Goal: Task Accomplishment & Management: Use online tool/utility

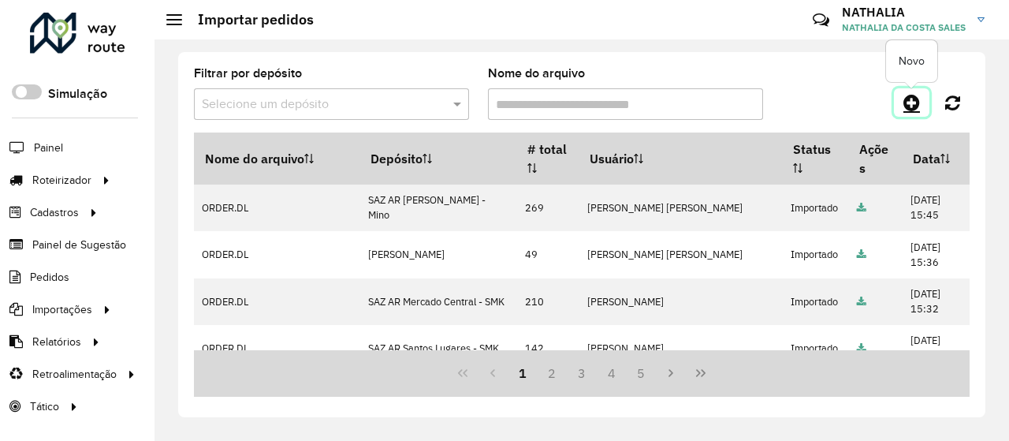
click at [909, 113] on link at bounding box center [911, 102] width 35 height 28
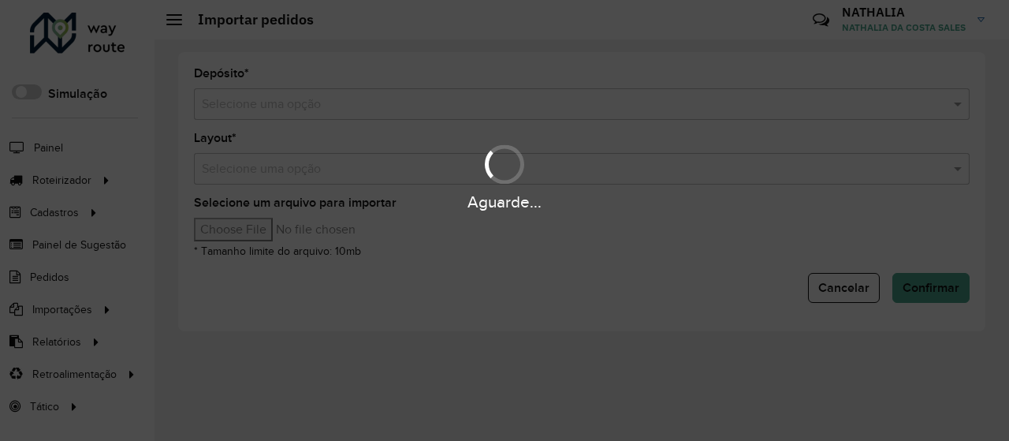
click at [817, 92] on div "Aguarde..." at bounding box center [504, 220] width 1009 height 441
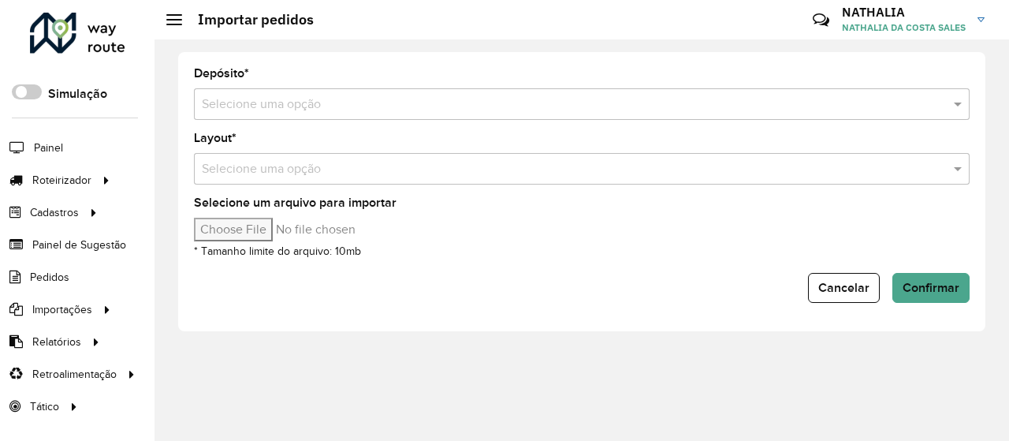
click at [801, 103] on input "text" at bounding box center [566, 104] width 729 height 19
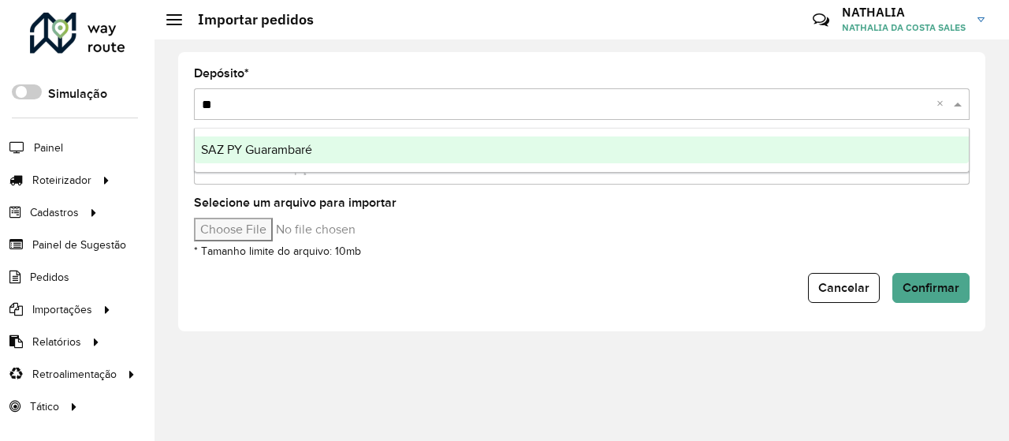
type input "***"
click at [657, 143] on div "SAZ PY Guarambaré" at bounding box center [582, 149] width 774 height 27
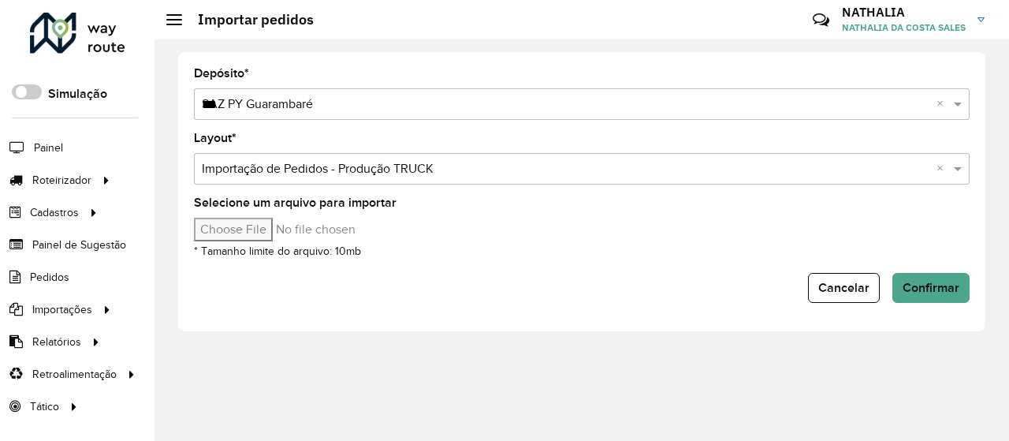
click at [282, 228] on input "Selecione um arquivo para importar" at bounding box center [328, 230] width 268 height 24
type input "**********"
click at [478, 92] on div "Selecione uma opção × SAZ PY Guarambaré *** ×" at bounding box center [582, 104] width 776 height 32
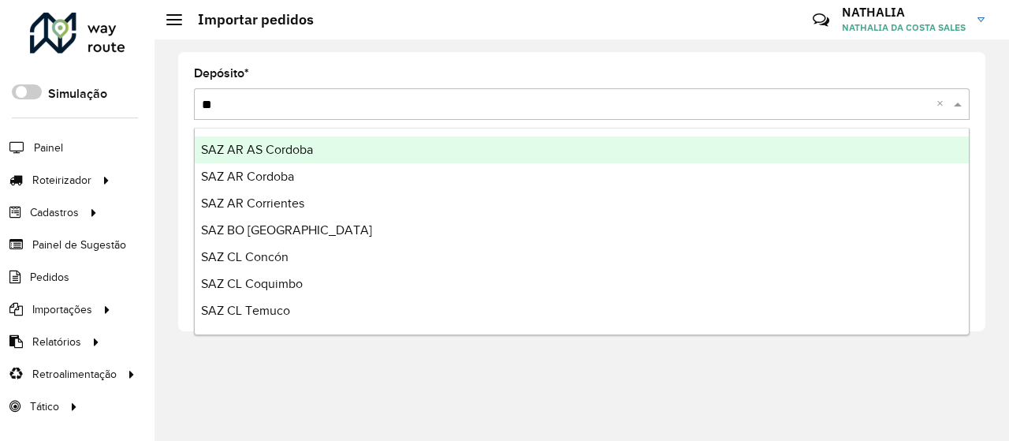
type input "***"
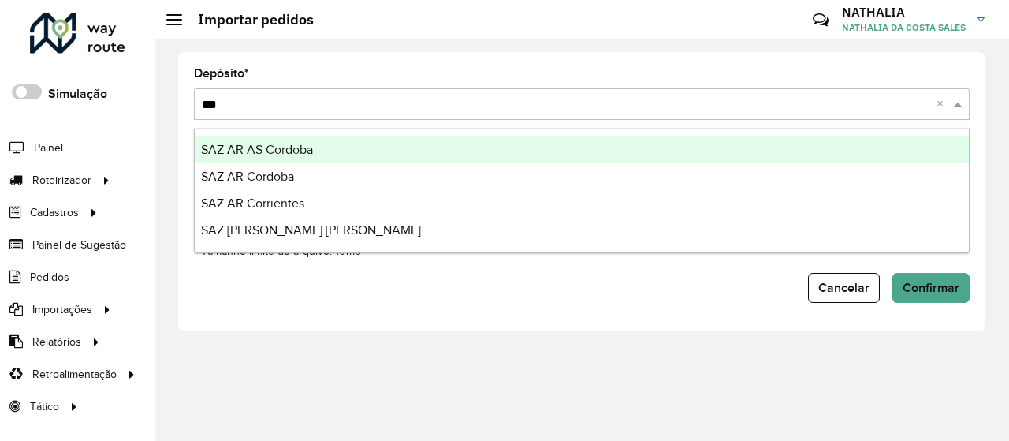
click at [416, 145] on div "SAZ AR AS Cordoba" at bounding box center [582, 149] width 774 height 27
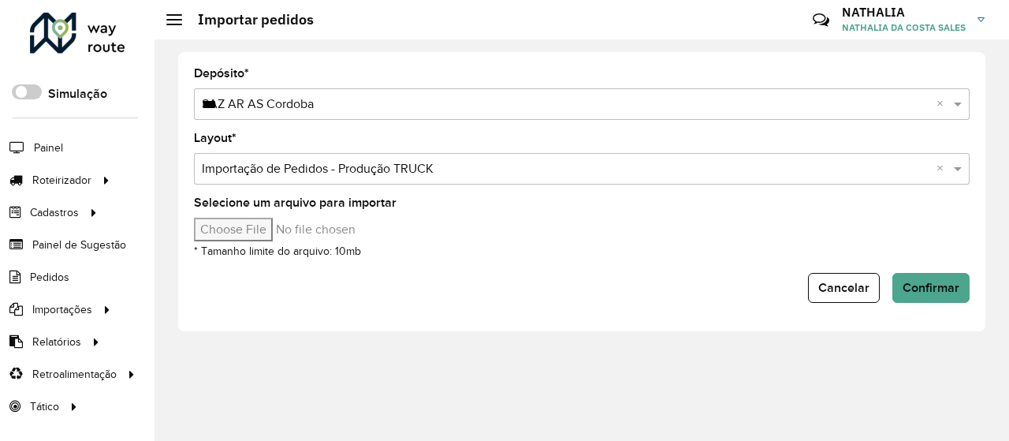
click at [258, 222] on input "Selecione um arquivo para importar" at bounding box center [328, 230] width 268 height 24
click at [932, 281] on span "Confirmar" at bounding box center [931, 287] width 57 height 13
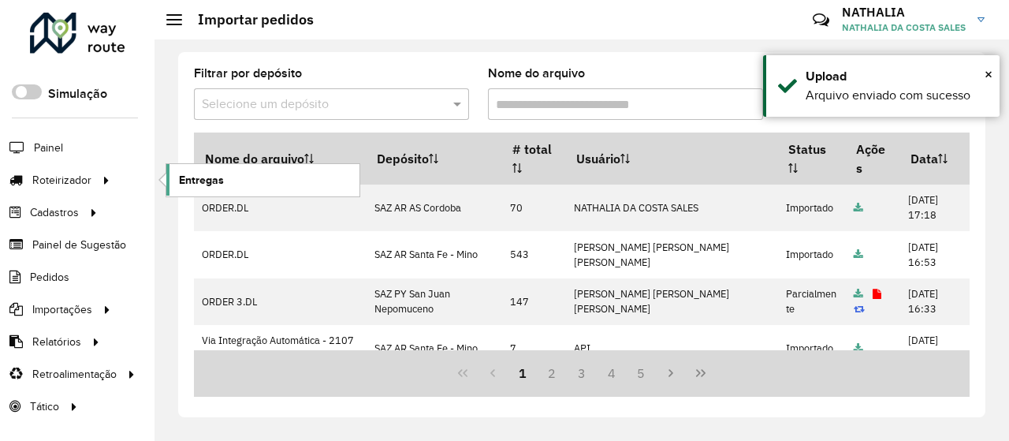
click at [200, 181] on span "Entregas" at bounding box center [201, 180] width 45 height 17
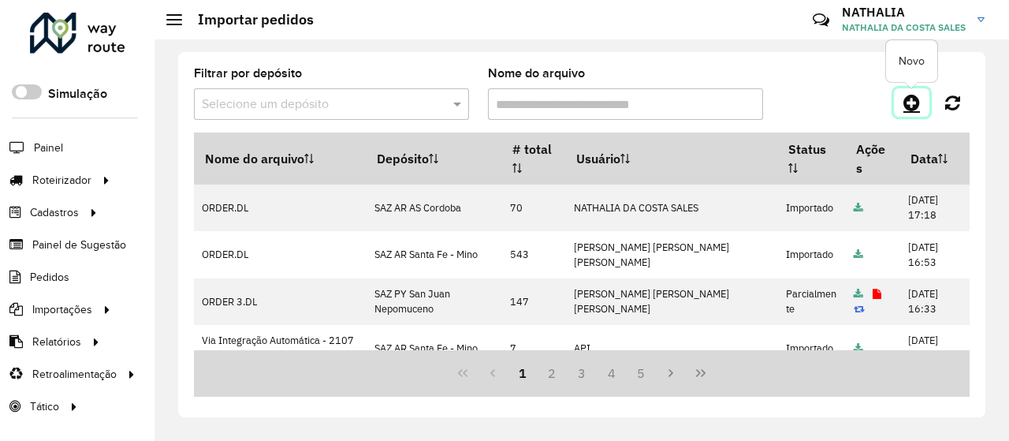
click at [908, 110] on icon at bounding box center [912, 102] width 17 height 19
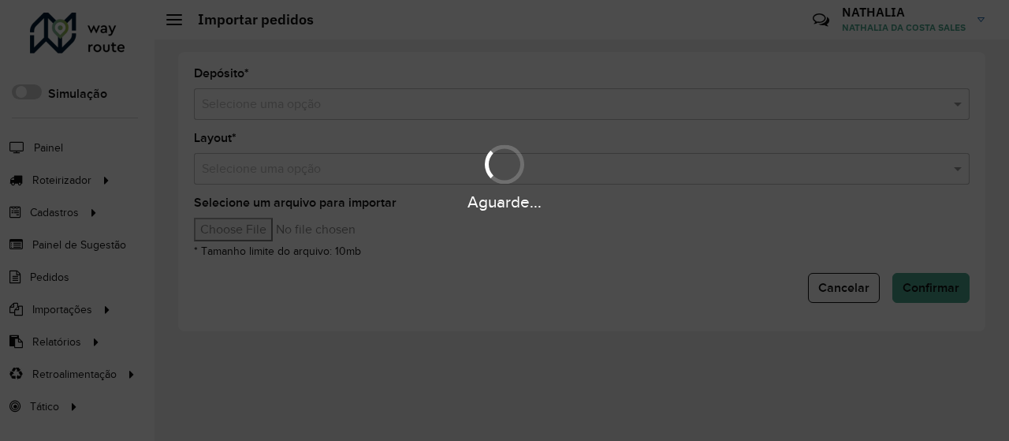
click at [686, 117] on div "Aguarde..." at bounding box center [504, 220] width 1009 height 441
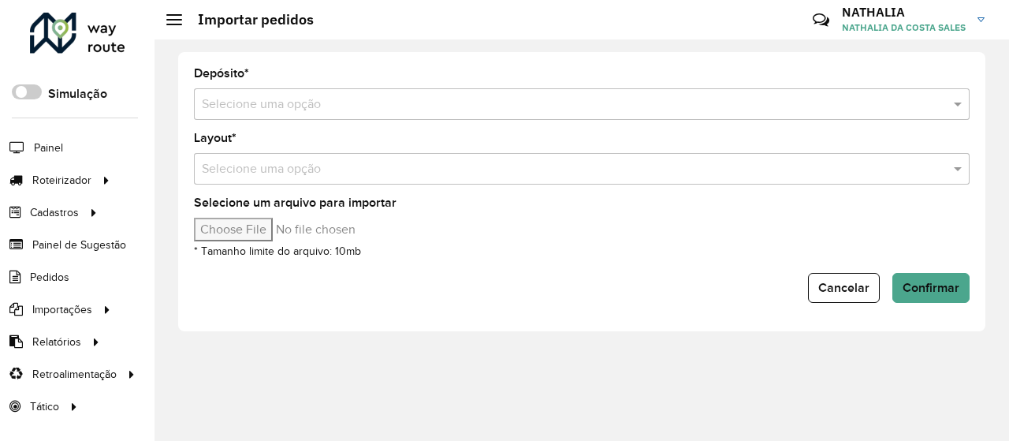
click at [692, 103] on input "text" at bounding box center [566, 104] width 729 height 19
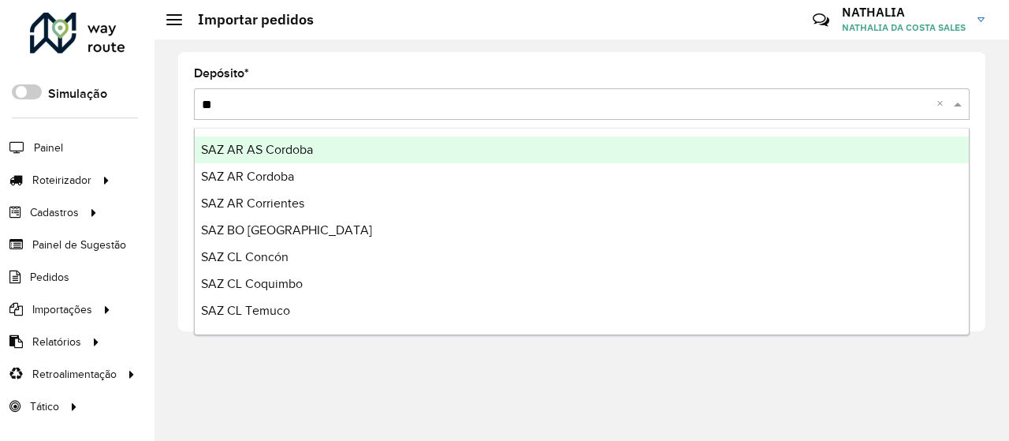
type input "***"
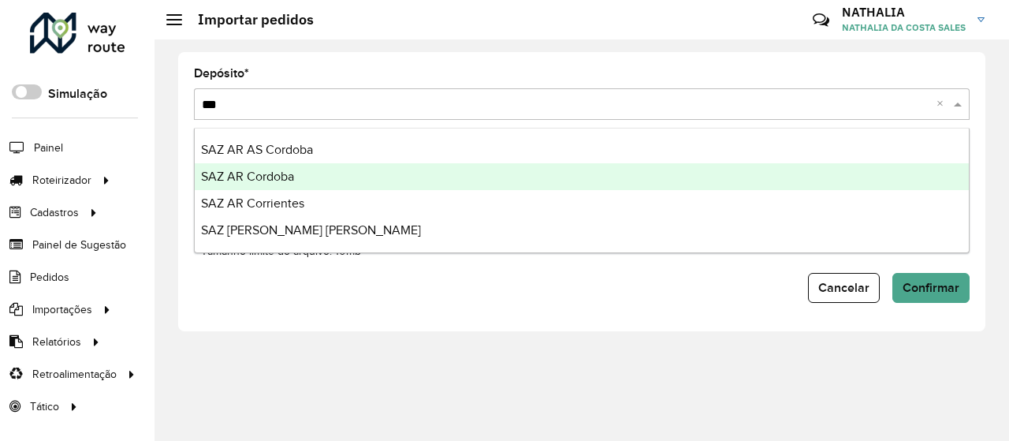
click at [580, 174] on div "SAZ AR Cordoba" at bounding box center [582, 176] width 774 height 27
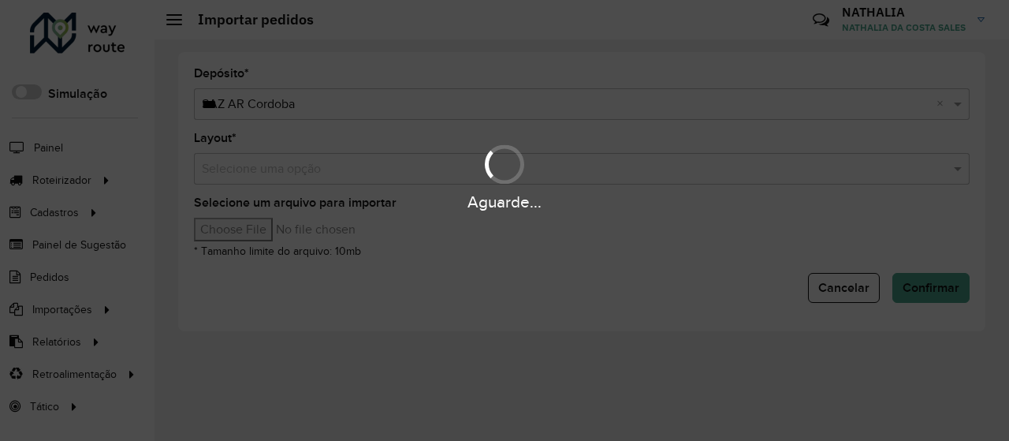
click at [409, 282] on div "Aguarde..." at bounding box center [504, 220] width 1009 height 441
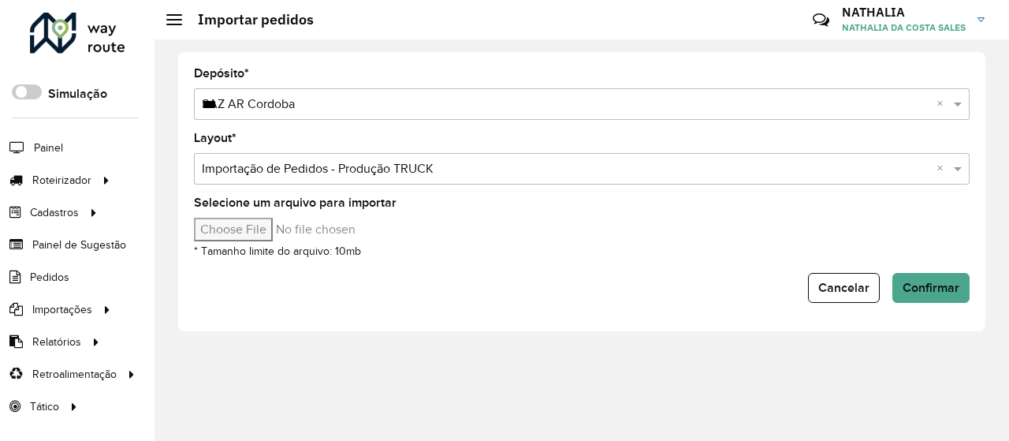
click at [268, 234] on input "Selecione um arquivo para importar" at bounding box center [328, 230] width 268 height 24
type input "**********"
click at [942, 291] on span "Confirmar" at bounding box center [931, 287] width 57 height 13
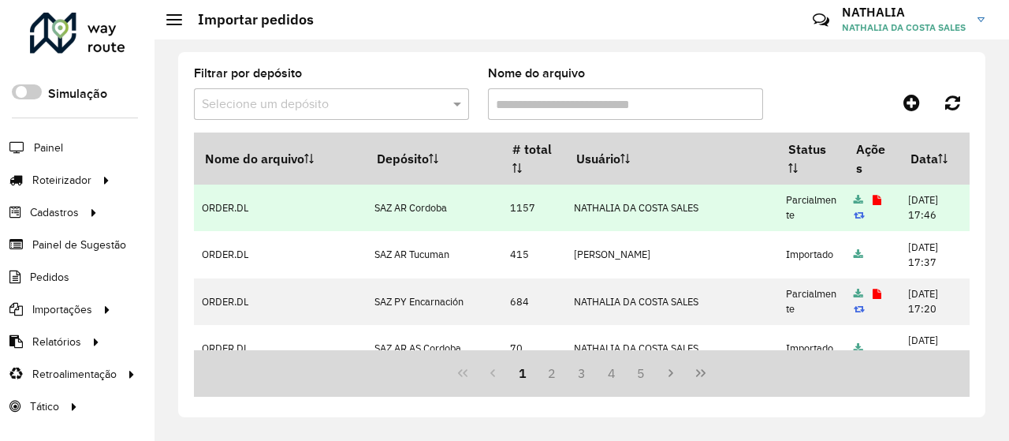
click at [873, 199] on icon at bounding box center [877, 201] width 9 height 10
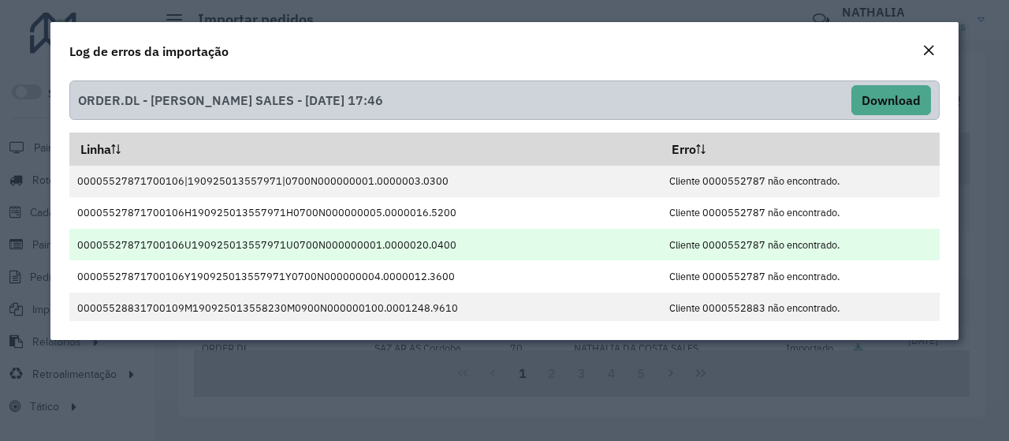
scroll to position [33, 0]
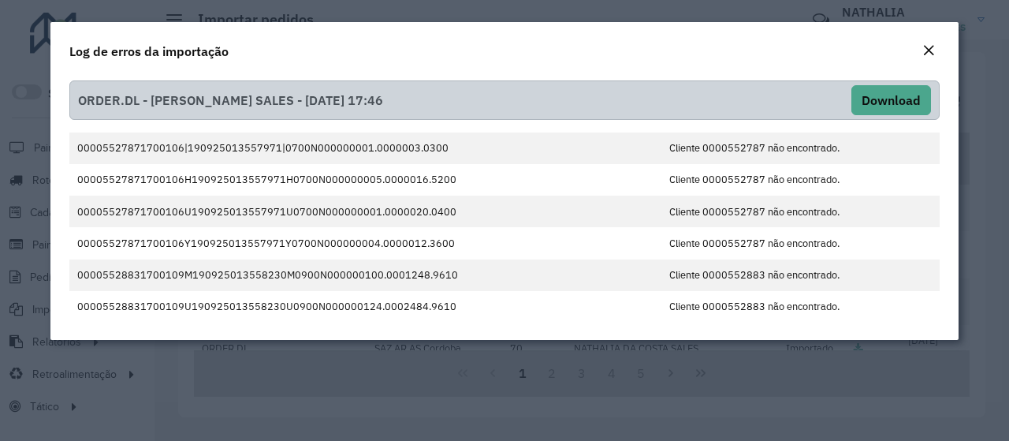
click at [937, 48] on button "Close" at bounding box center [929, 51] width 22 height 21
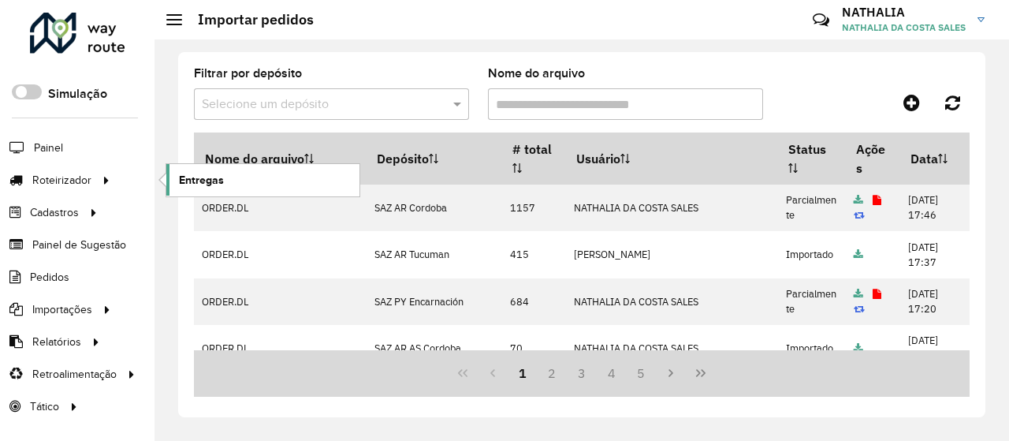
click at [240, 179] on link "Entregas" at bounding box center [262, 180] width 193 height 32
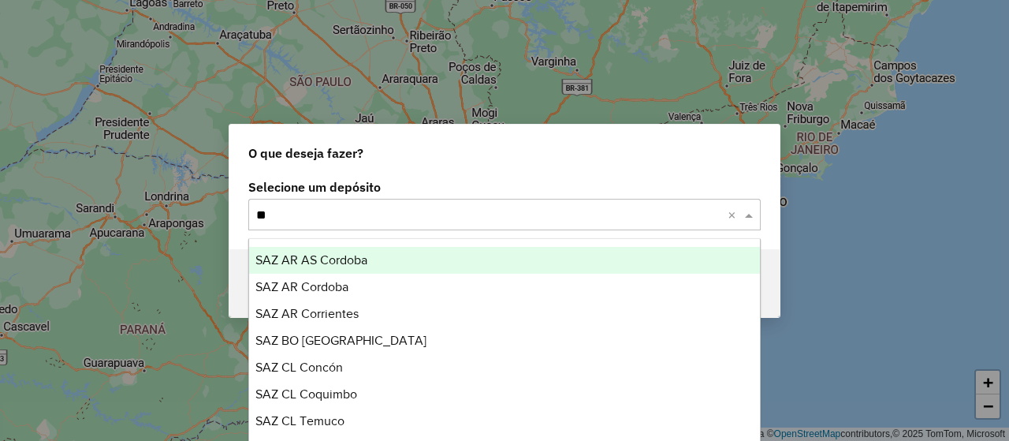
type input "***"
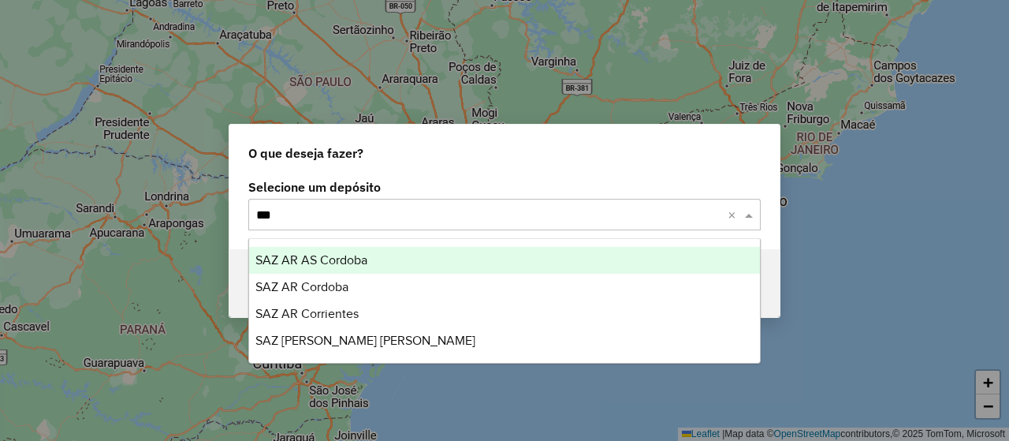
click at [489, 250] on div "SAZ AR AS Cordoba" at bounding box center [504, 260] width 510 height 27
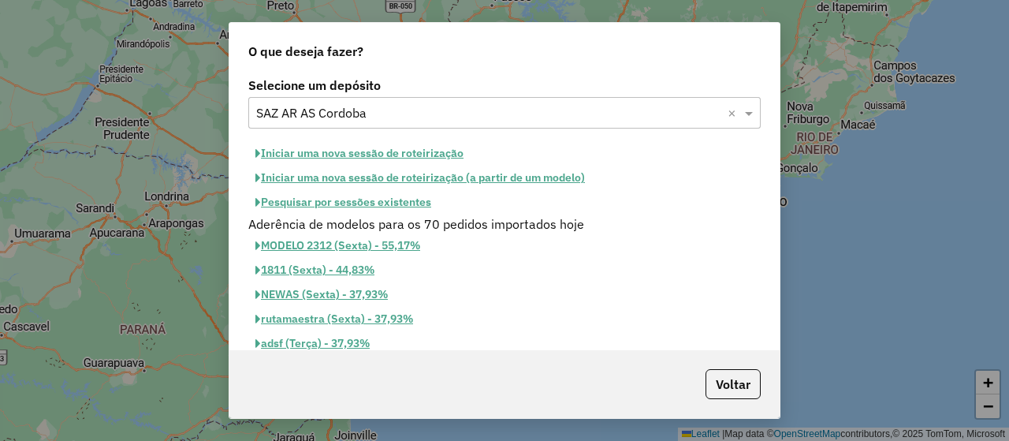
click at [393, 158] on button "Iniciar uma nova sessão de roteirização" at bounding box center [359, 153] width 222 height 24
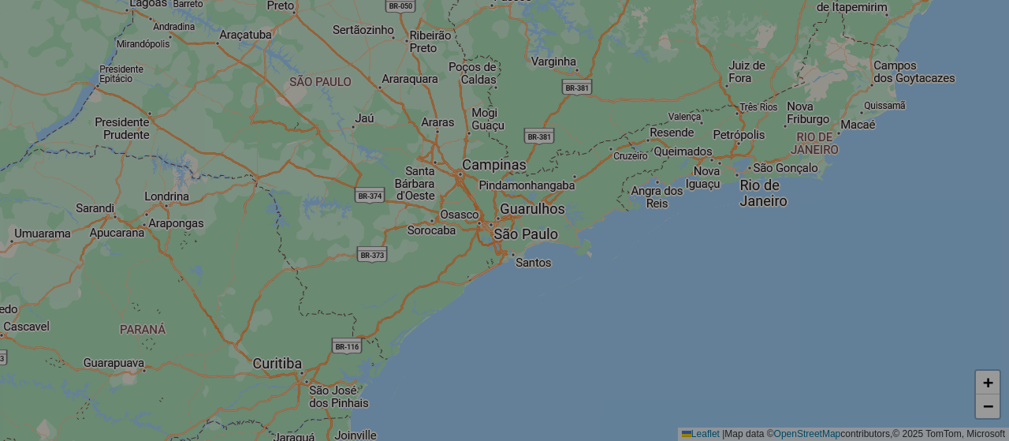
select select "*"
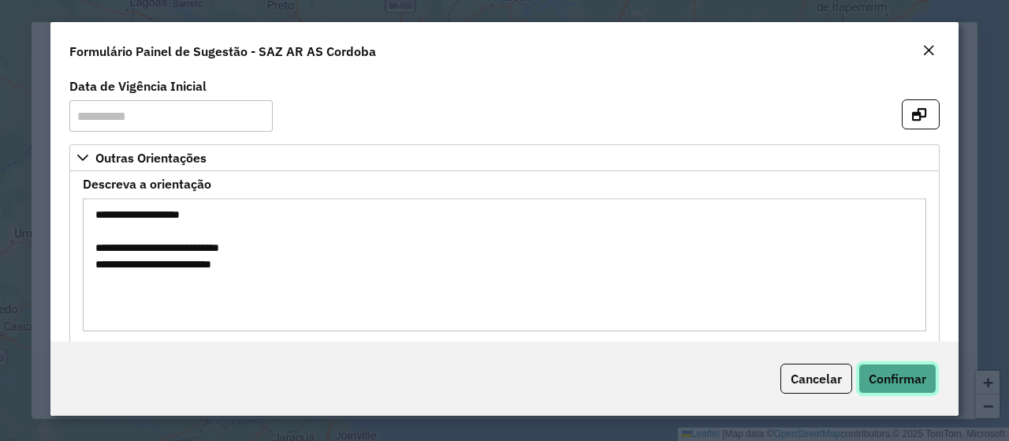
click at [885, 378] on span "Confirmar" at bounding box center [898, 379] width 58 height 16
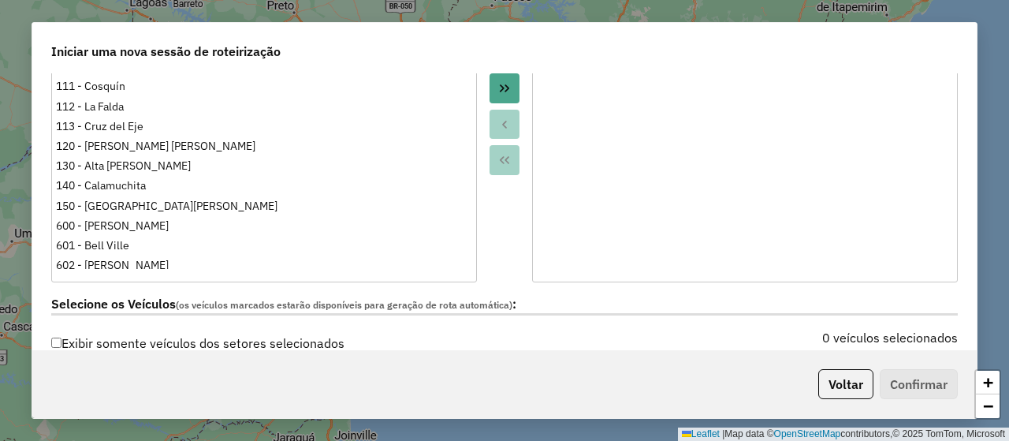
scroll to position [552, 0]
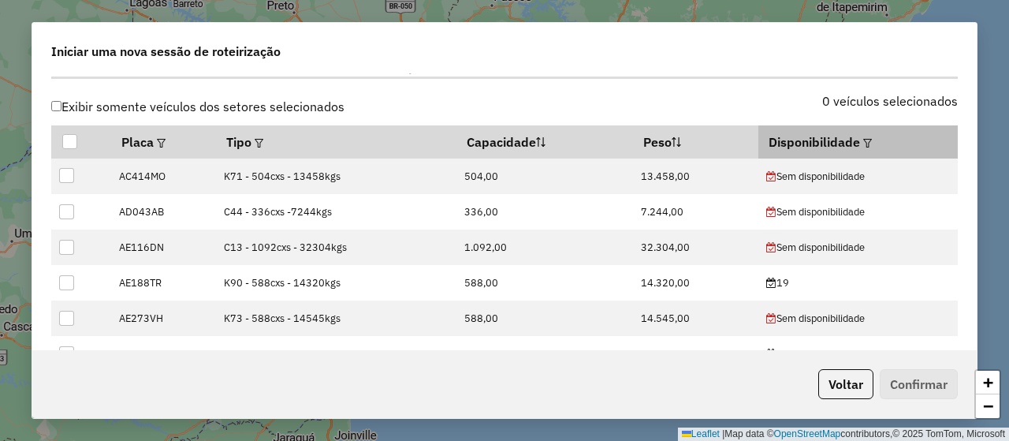
click at [863, 139] on em at bounding box center [867, 143] width 9 height 9
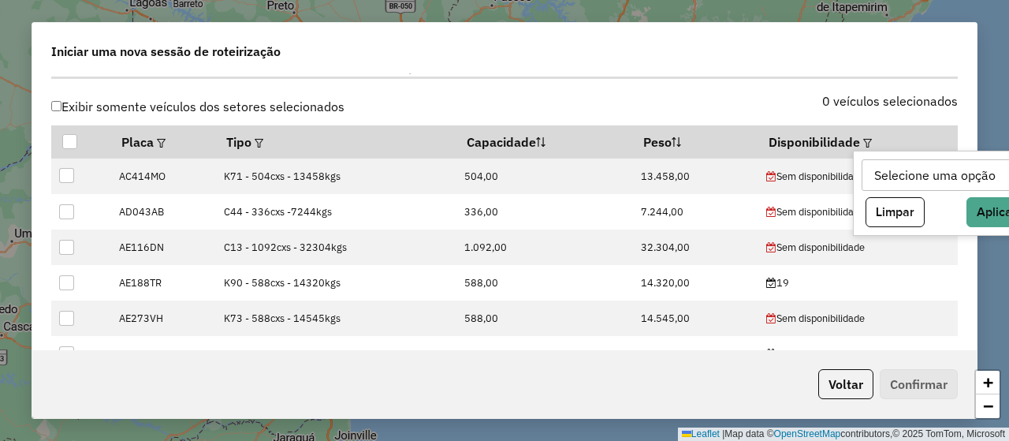
click at [915, 166] on div "Selecione uma opção" at bounding box center [935, 175] width 132 height 30
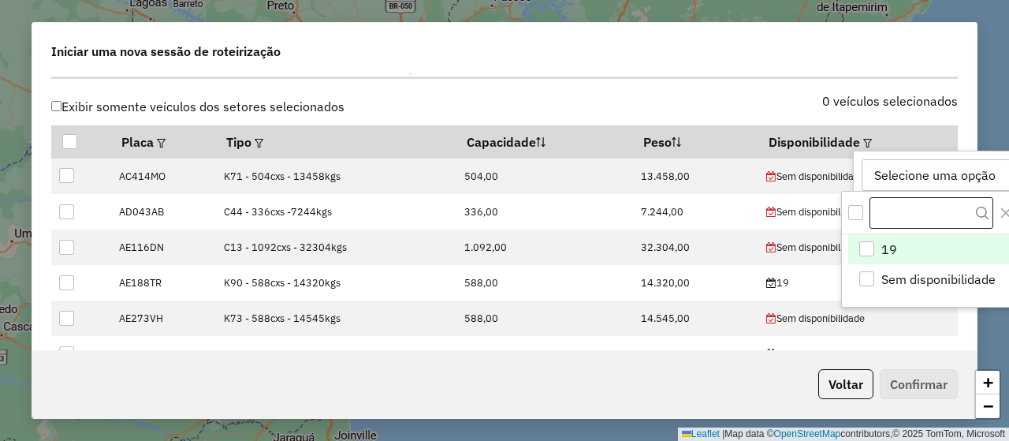
scroll to position [11, 71]
click at [878, 240] on li "19" at bounding box center [938, 249] width 181 height 30
click at [733, 101] on div "0 veículos selecionados" at bounding box center [736, 110] width 463 height 30
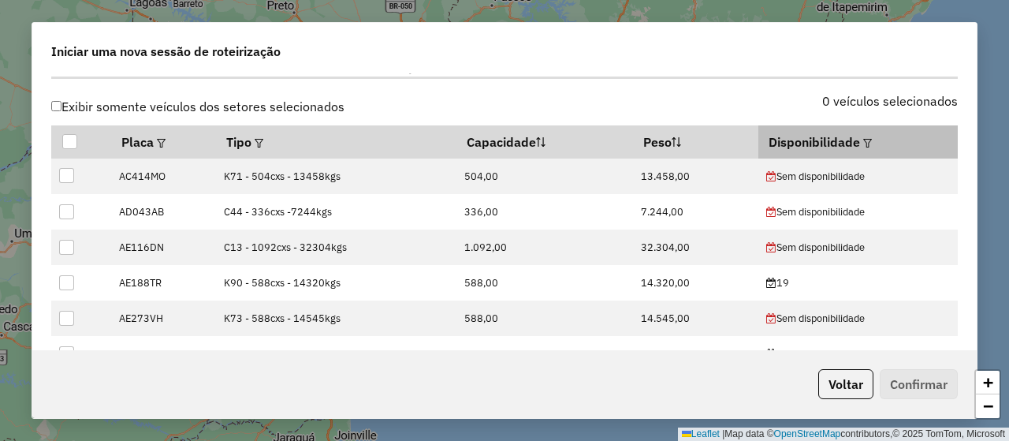
click at [860, 132] on div at bounding box center [866, 141] width 12 height 19
click at [863, 139] on em at bounding box center [867, 143] width 9 height 9
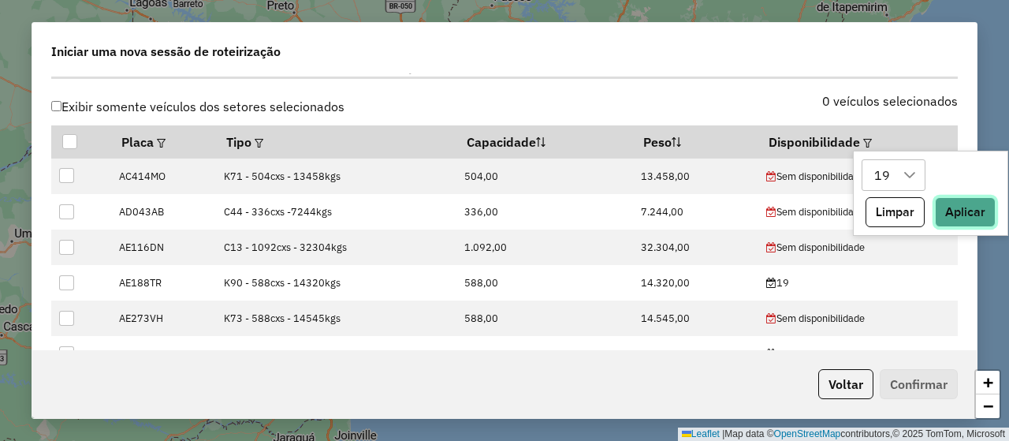
click at [964, 207] on button "Aplicar" at bounding box center [965, 212] width 61 height 30
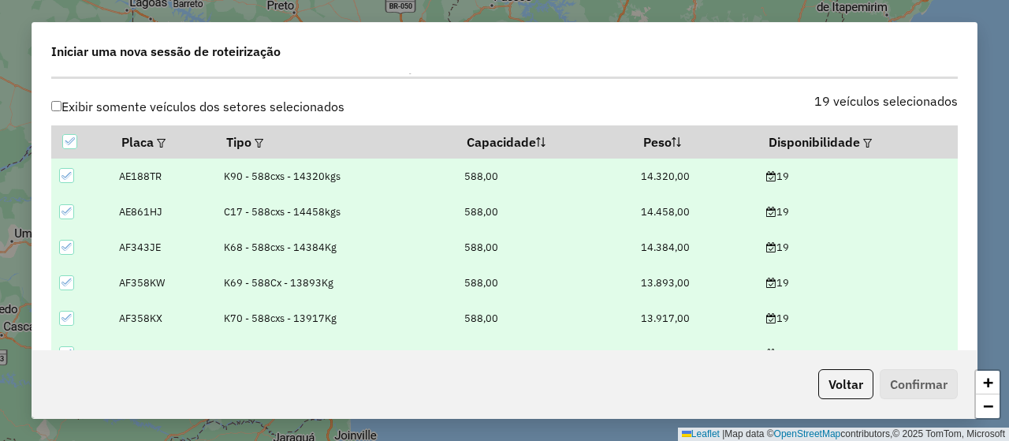
click at [727, 86] on div "Selecione os Veículos (os veículos marcados estarão disponíveis para geração de…" at bounding box center [505, 71] width 926 height 50
click at [733, 66] on div "Iniciar uma nova sessão de roteirização" at bounding box center [504, 48] width 945 height 50
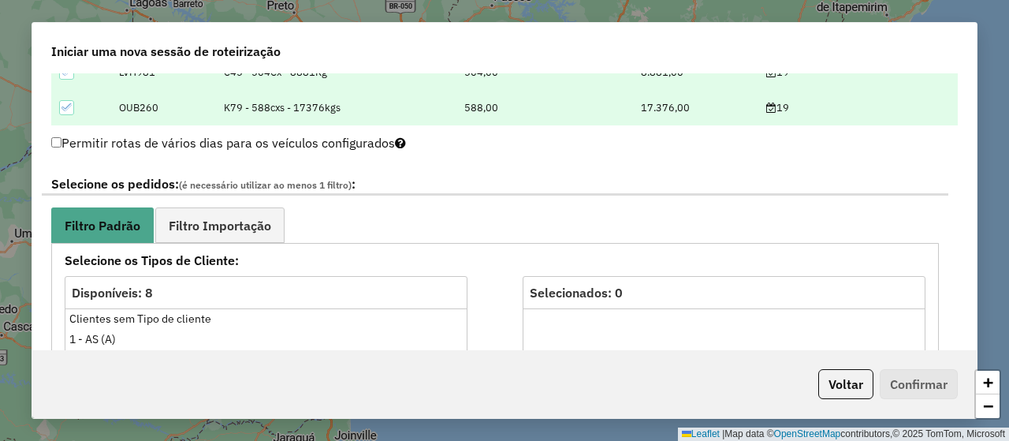
scroll to position [867, 0]
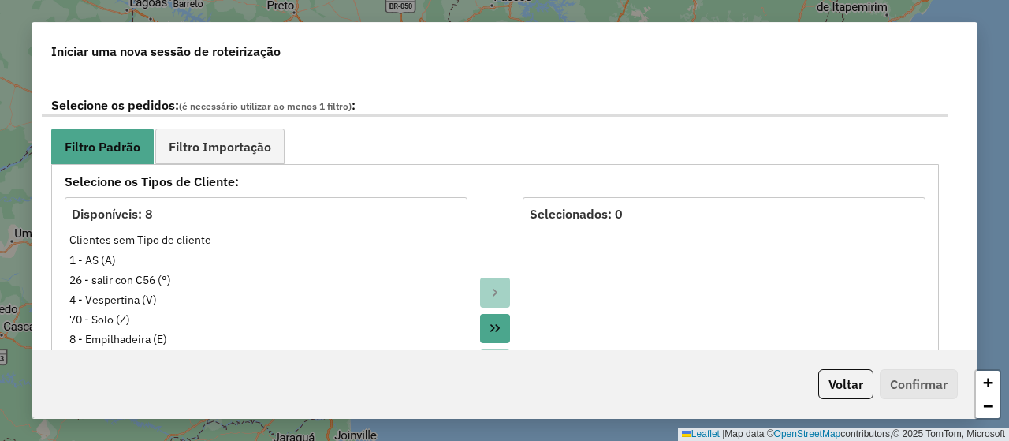
click at [171, 114] on div "**********" at bounding box center [495, 417] width 907 height 666
click at [189, 147] on span "Filtro Importação" at bounding box center [220, 146] width 103 height 13
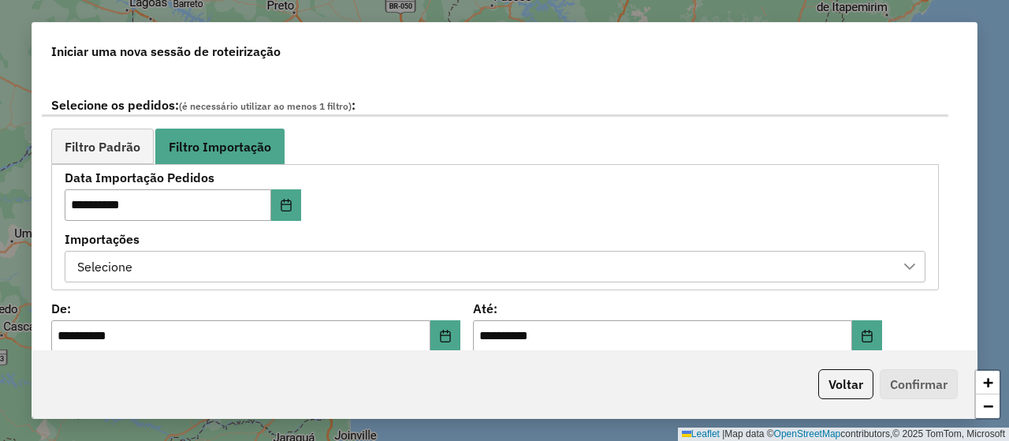
click at [282, 263] on div "Selecione" at bounding box center [483, 267] width 823 height 30
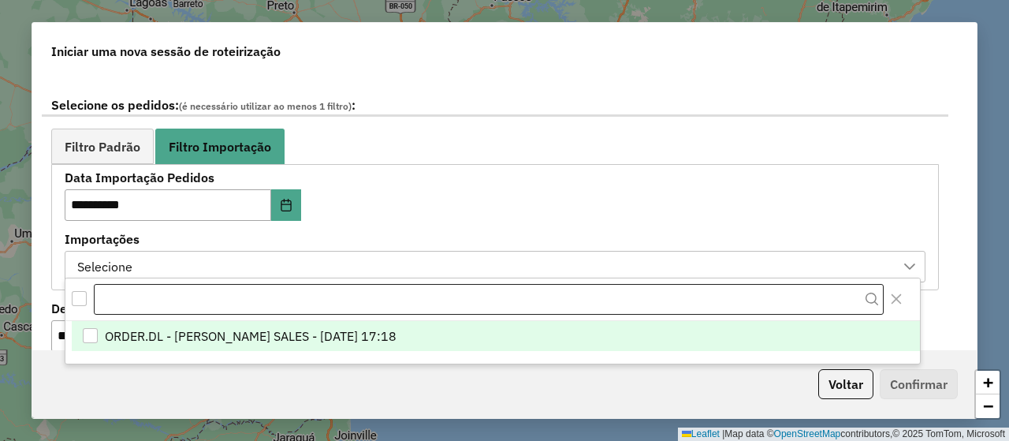
click at [308, 311] on input "text" at bounding box center [489, 300] width 790 height 32
click at [309, 326] on span "ORDER.DL - NATHALIA DA COSTA SALES - 18/09/2025 17:18" at bounding box center [251, 335] width 292 height 19
click at [492, 175] on div "**********" at bounding box center [495, 227] width 861 height 110
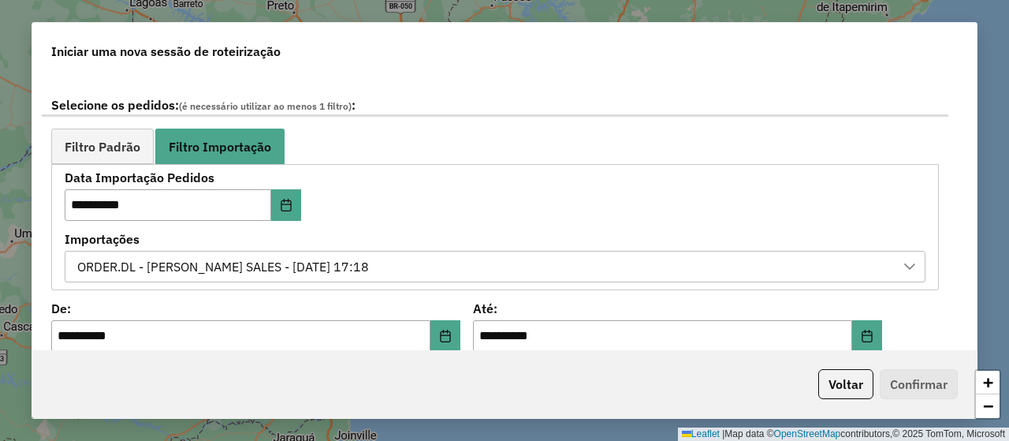
scroll to position [1025, 0]
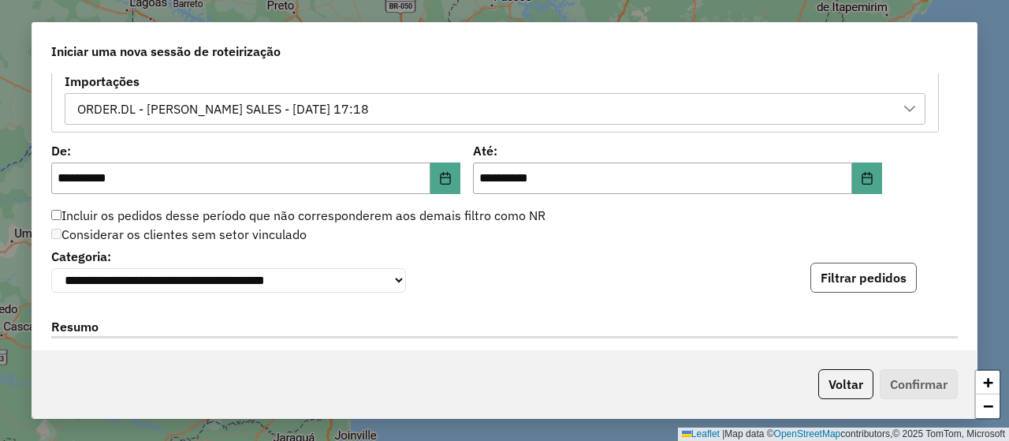
click at [879, 277] on button "Filtrar pedidos" at bounding box center [864, 278] width 106 height 30
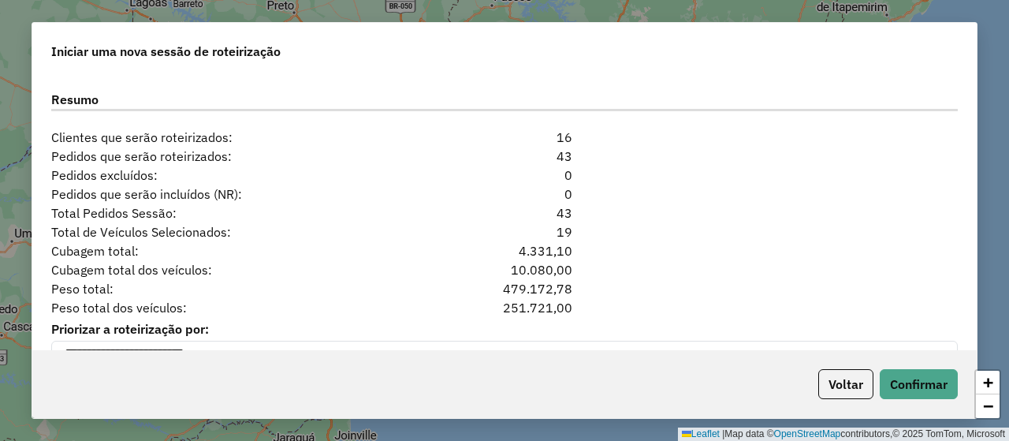
scroll to position [1646, 0]
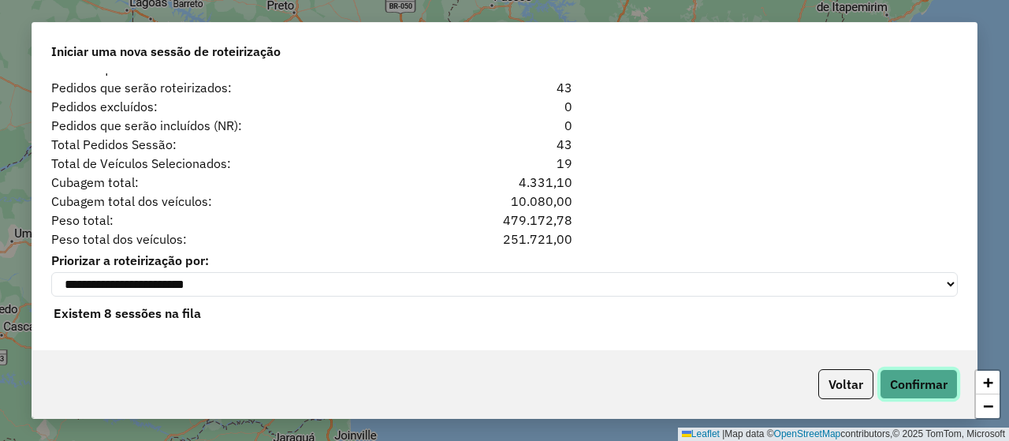
click at [896, 380] on button "Confirmar" at bounding box center [919, 384] width 78 height 30
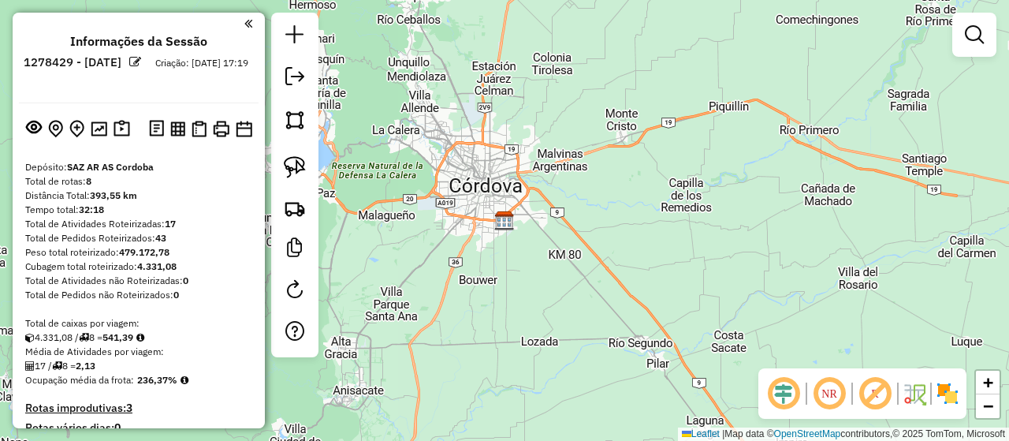
scroll to position [449, 0]
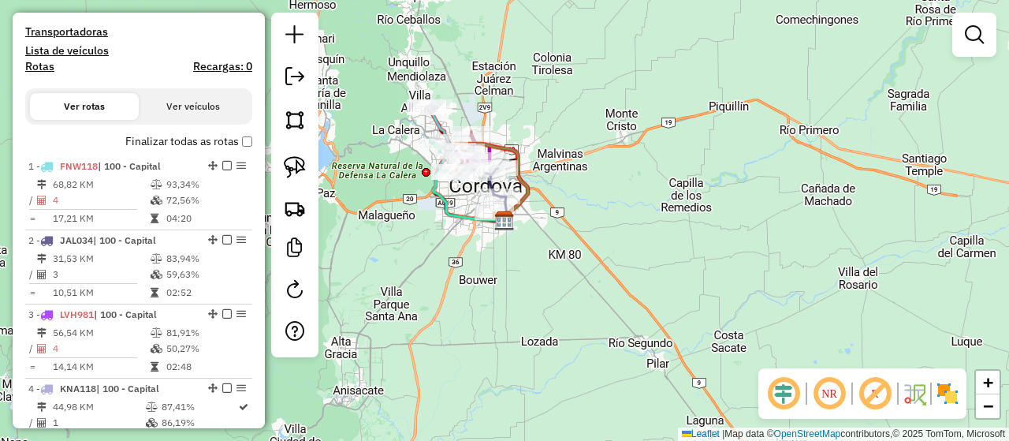
click at [47, 69] on h4 "Rotas" at bounding box center [39, 66] width 29 height 13
select select "*"
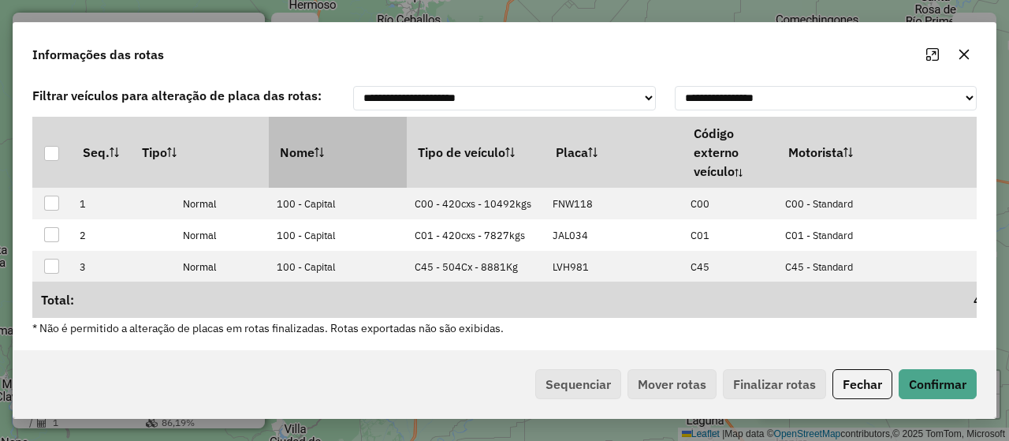
click at [336, 136] on th "Nome" at bounding box center [338, 152] width 138 height 71
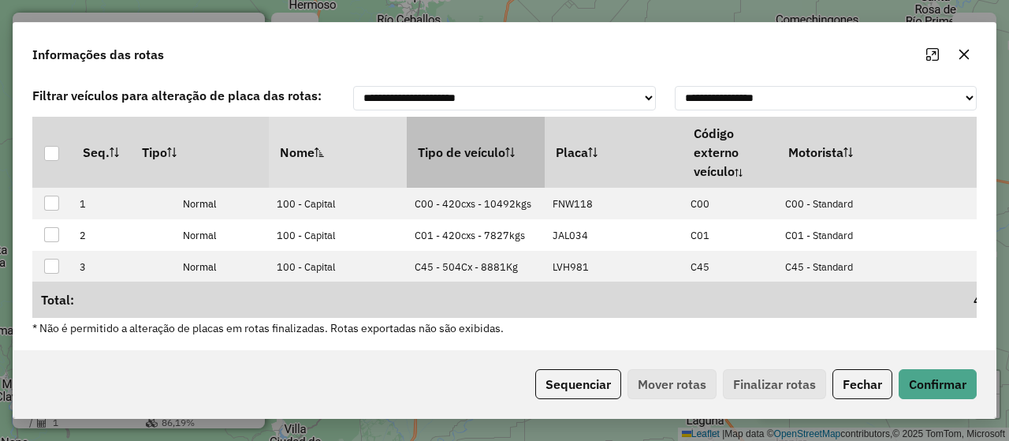
click at [476, 126] on th "Tipo de veículo" at bounding box center [476, 152] width 138 height 71
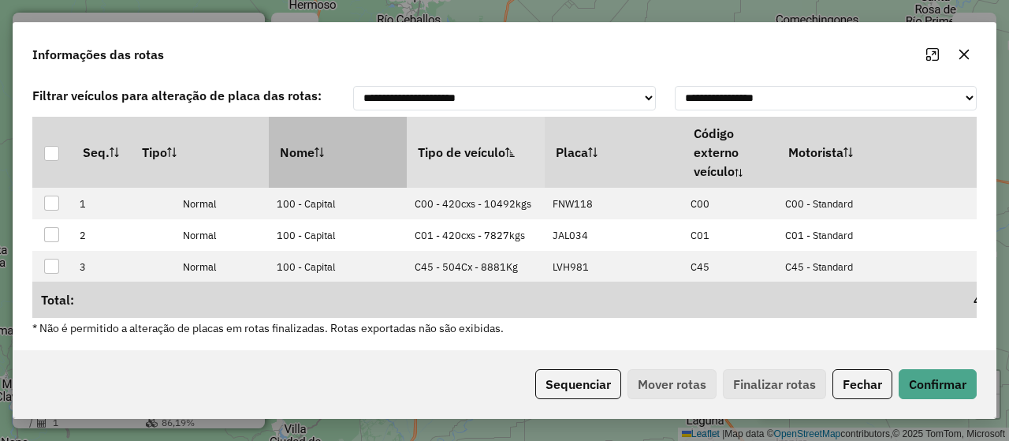
click at [324, 147] on icon at bounding box center [319, 151] width 9 height 9
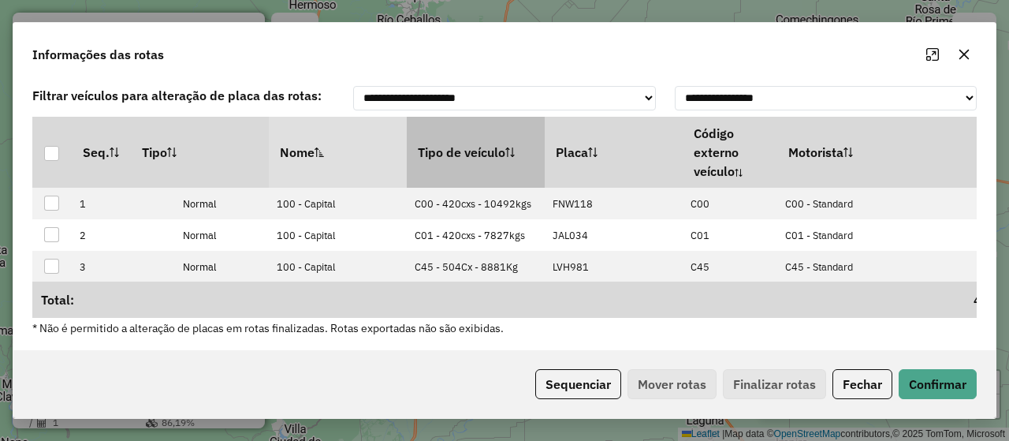
click at [442, 141] on th "Tipo de veículo" at bounding box center [476, 152] width 138 height 71
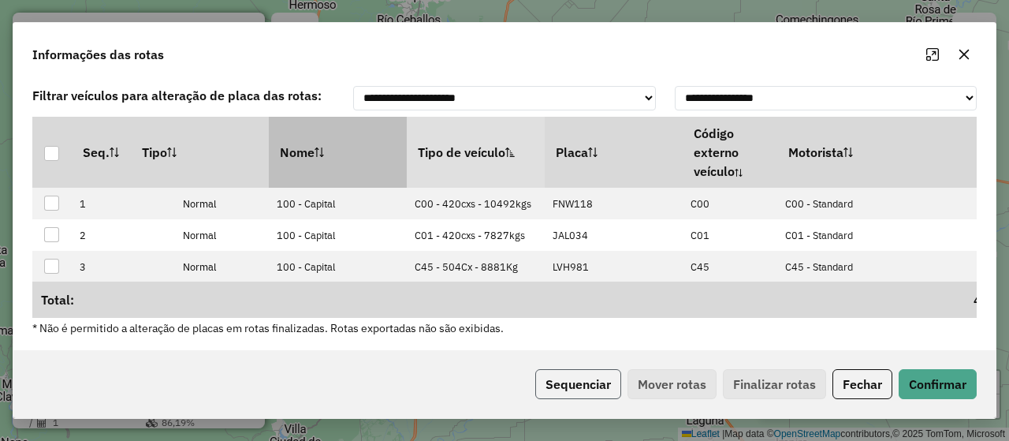
click at [580, 392] on button "Sequenciar" at bounding box center [578, 384] width 86 height 30
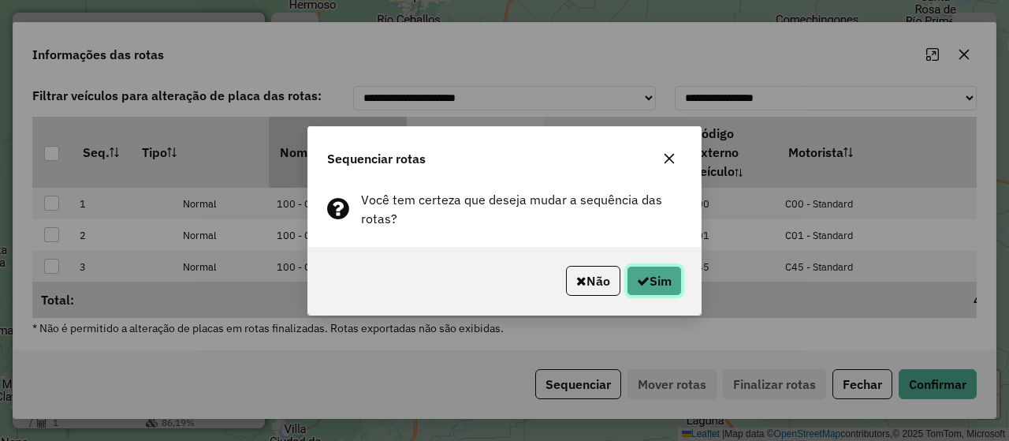
click at [650, 282] on button "Sim" at bounding box center [654, 281] width 55 height 30
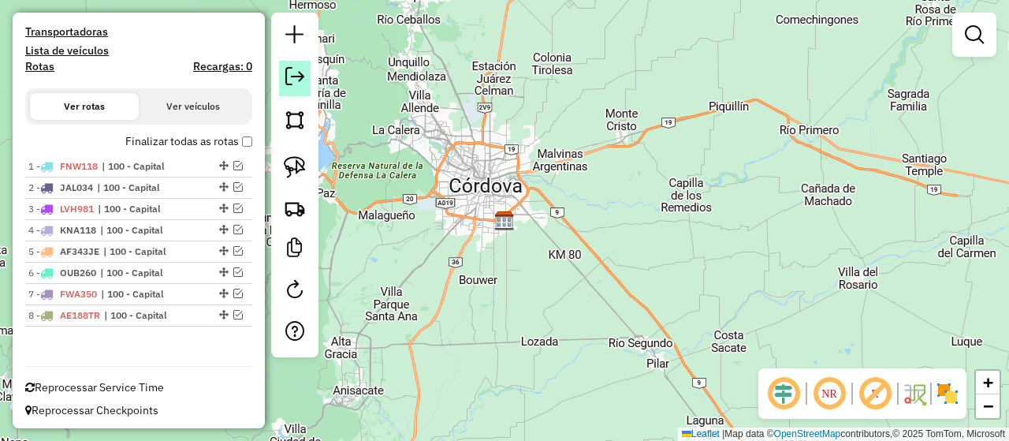
click at [302, 89] on link at bounding box center [295, 78] width 32 height 35
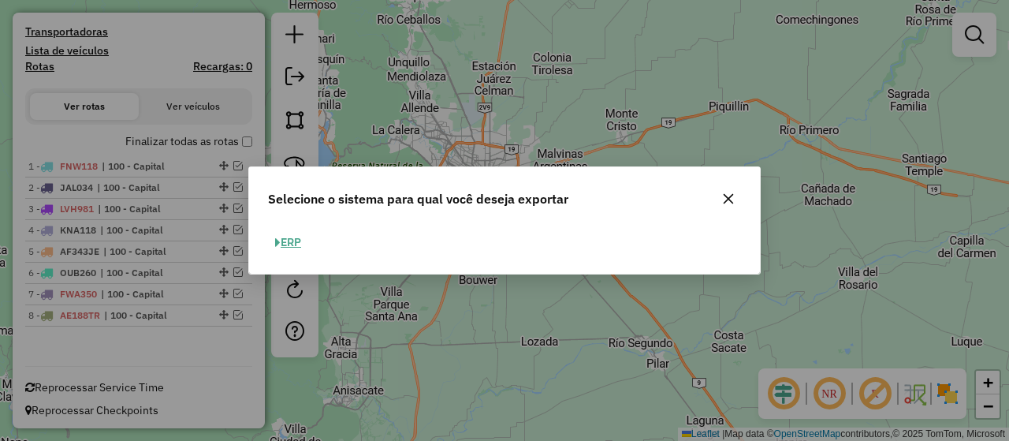
click at [303, 239] on button "ERP" at bounding box center [288, 242] width 40 height 24
select select "*********"
select select "**"
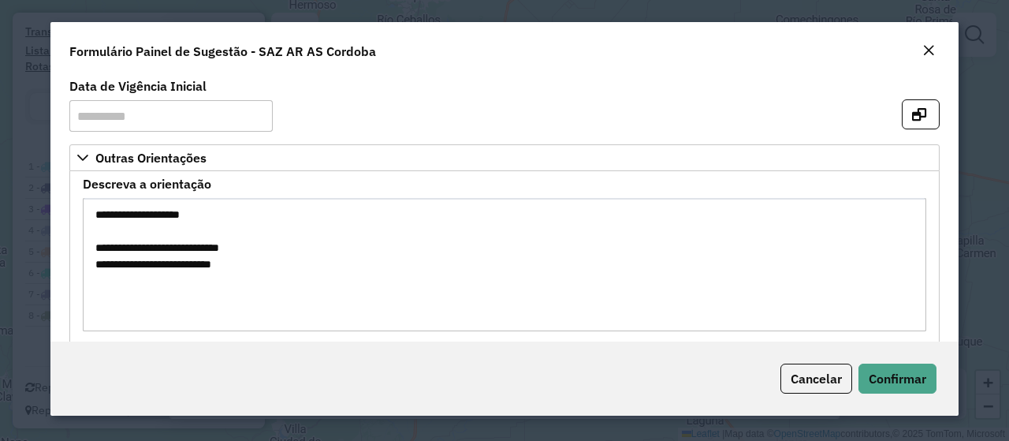
click at [927, 47] on em "Close" at bounding box center [929, 50] width 13 height 13
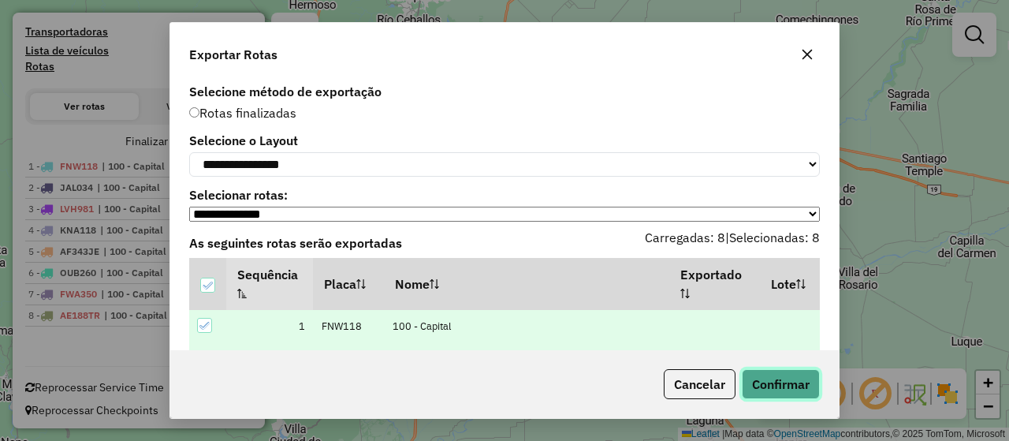
click at [795, 385] on button "Confirmar" at bounding box center [781, 384] width 78 height 30
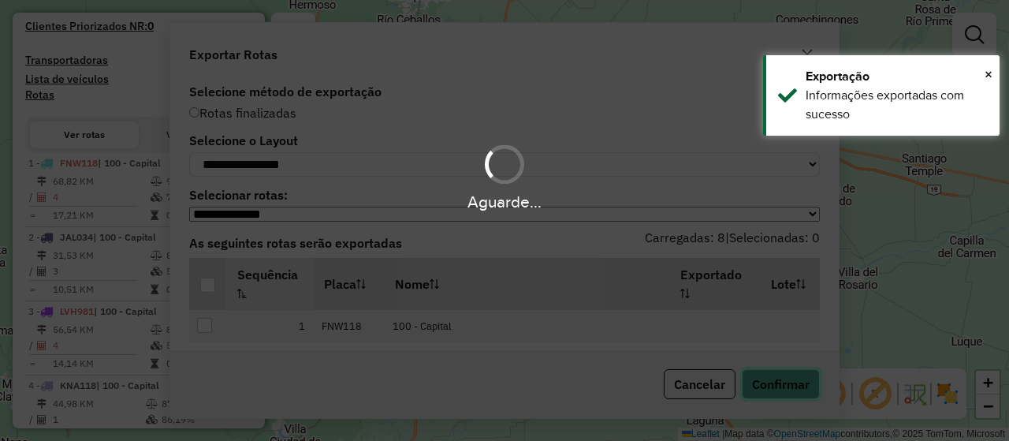
scroll to position [491, 0]
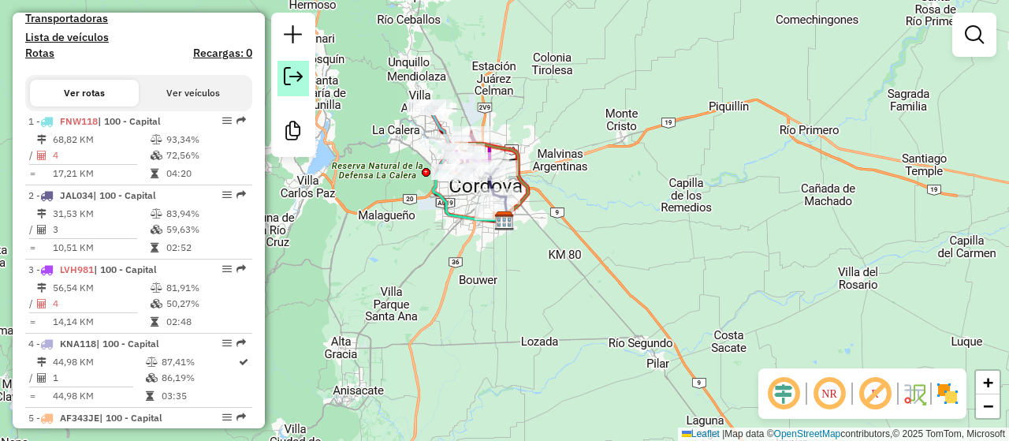
click at [296, 80] on em at bounding box center [293, 76] width 19 height 19
click at [308, 69] on link at bounding box center [294, 78] width 32 height 35
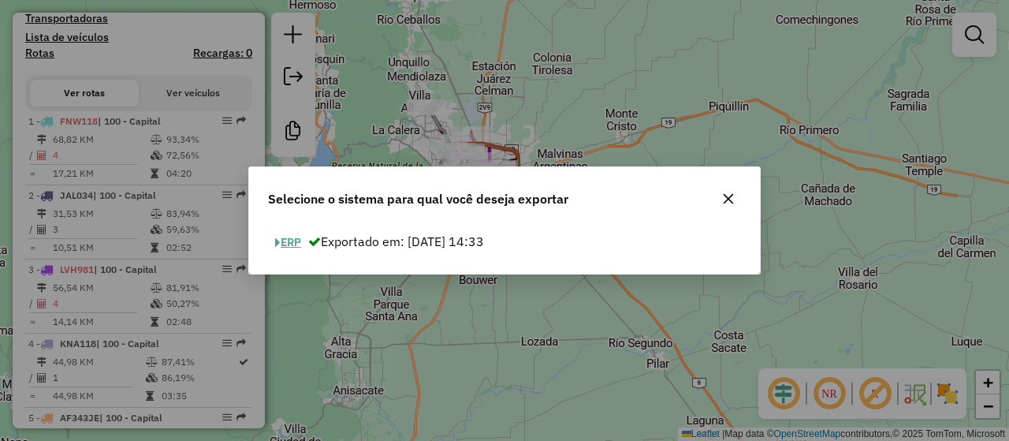
click at [289, 241] on button "ERP" at bounding box center [288, 242] width 40 height 24
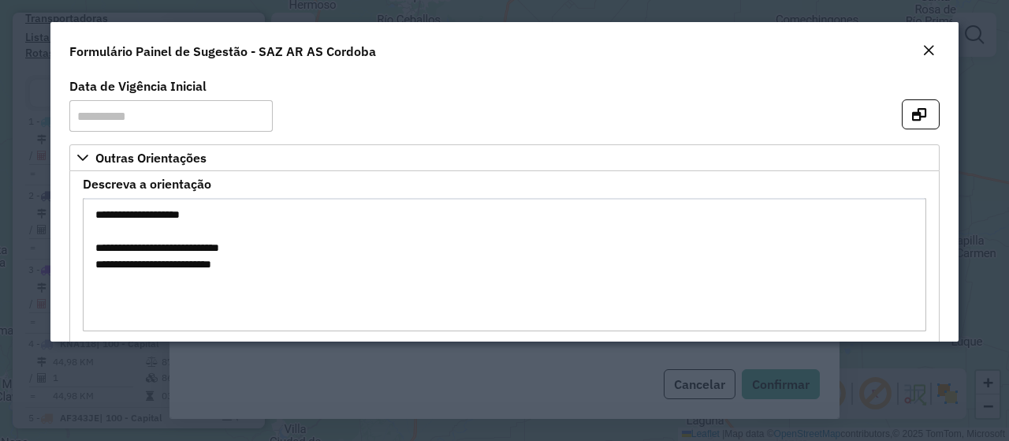
click at [926, 51] on em "Close" at bounding box center [929, 50] width 13 height 13
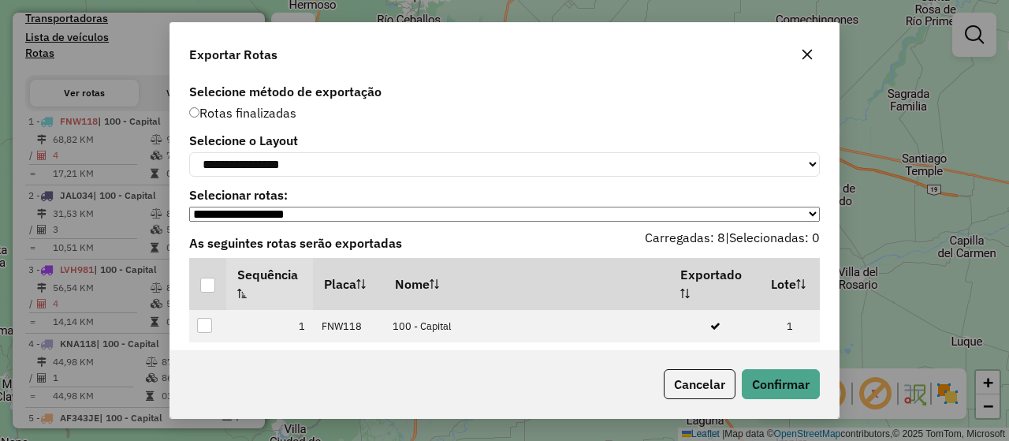
click at [459, 151] on div "**********" at bounding box center [504, 156] width 631 height 42
click at [449, 165] on select "**********" at bounding box center [504, 164] width 631 height 24
select select "*********"
click at [189, 152] on select "**********" at bounding box center [504, 164] width 631 height 24
click at [216, 291] on div at bounding box center [208, 286] width 16 height 16
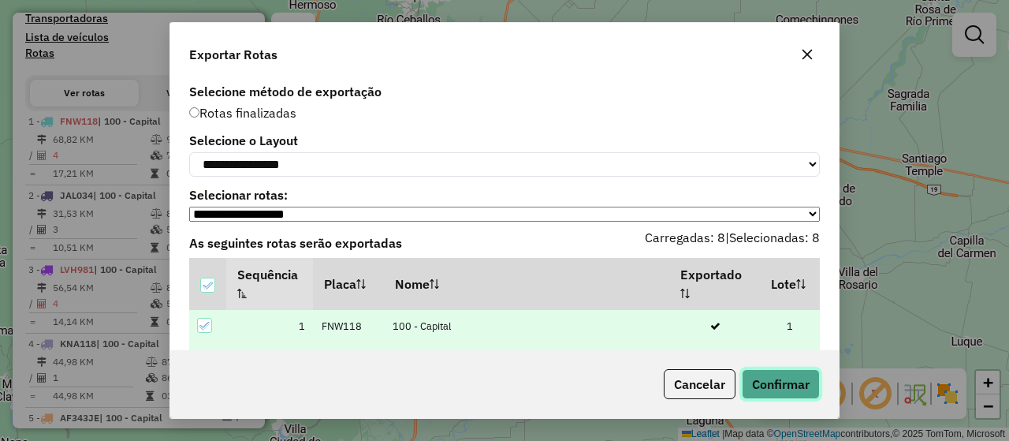
click at [793, 387] on button "Confirmar" at bounding box center [781, 384] width 78 height 30
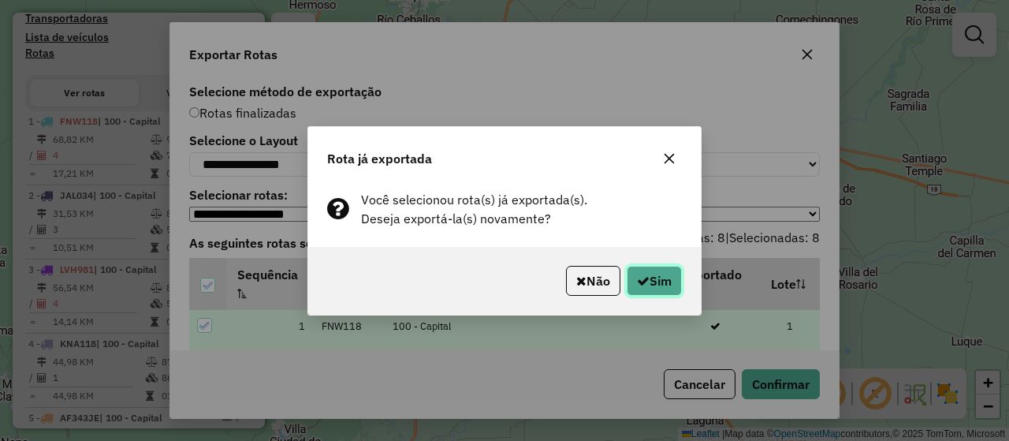
click at [639, 280] on icon "button" at bounding box center [643, 280] width 13 height 13
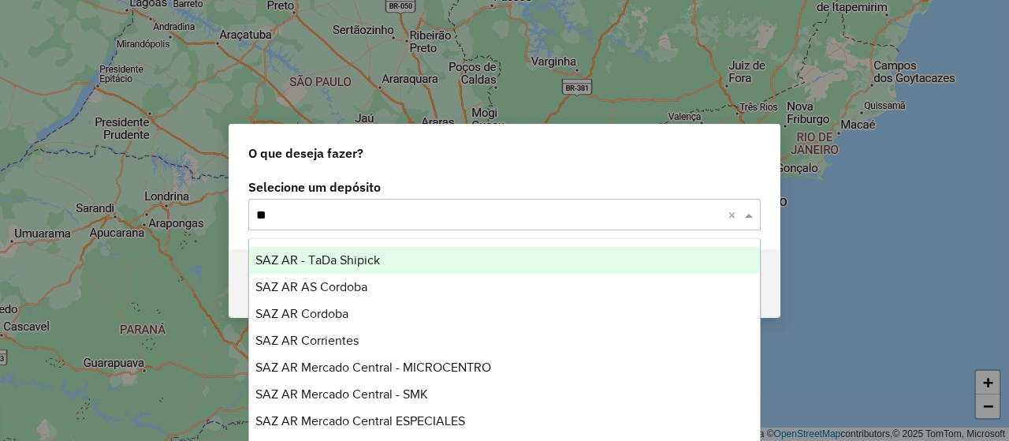
type input "***"
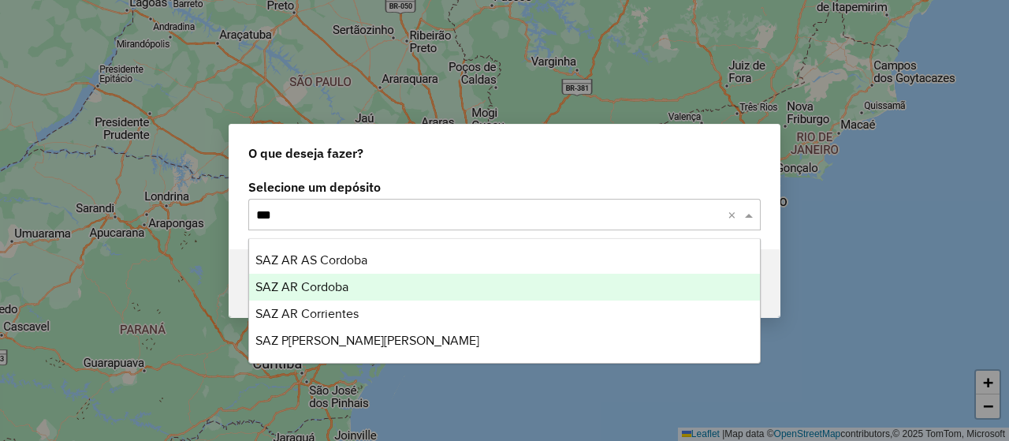
click at [453, 286] on div "SAZ AR Cordoba" at bounding box center [504, 287] width 510 height 27
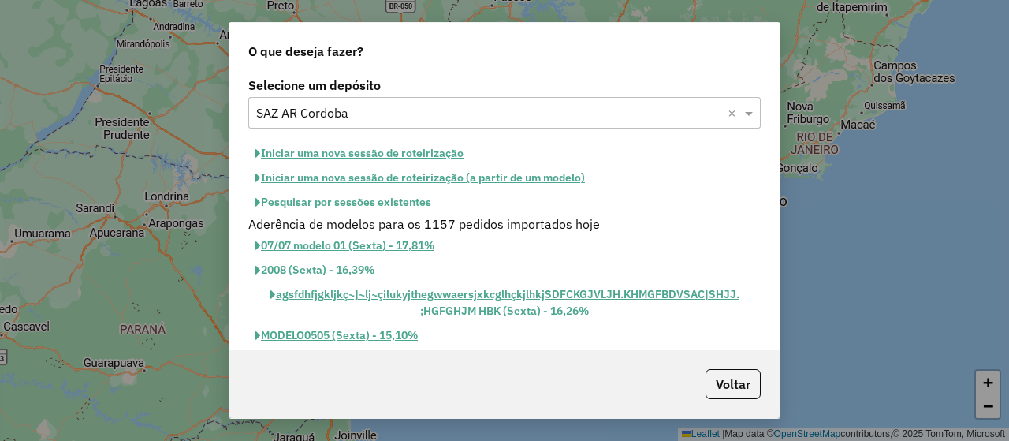
click at [415, 149] on button "Iniciar uma nova sessão de roteirização" at bounding box center [359, 153] width 222 height 24
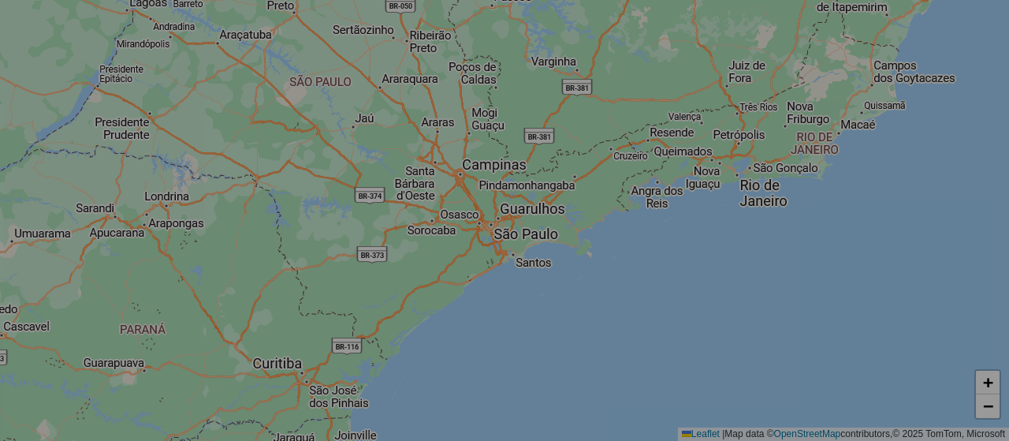
select select "*"
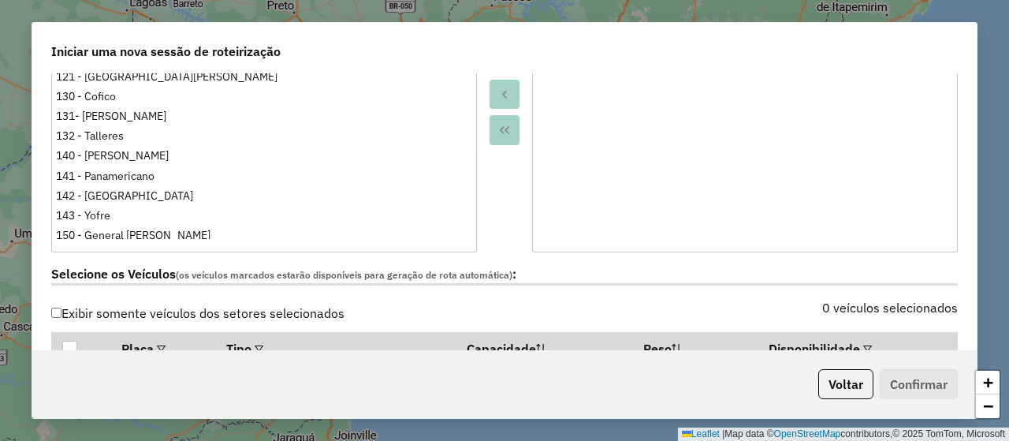
scroll to position [473, 0]
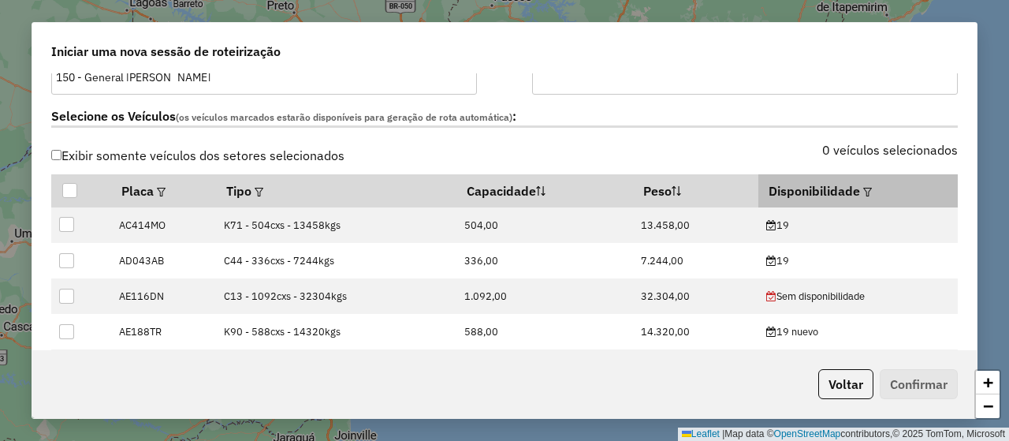
click at [863, 191] on em at bounding box center [867, 192] width 9 height 9
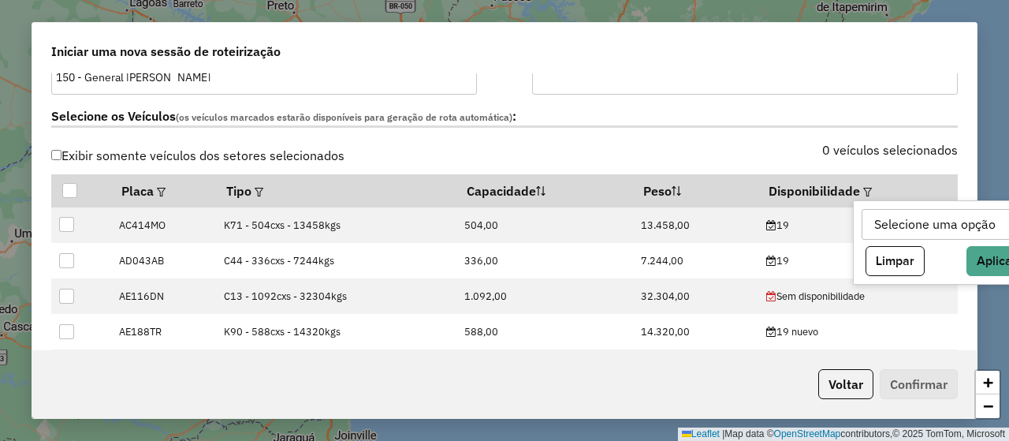
click at [872, 211] on div "Selecione uma opção" at bounding box center [935, 225] width 132 height 30
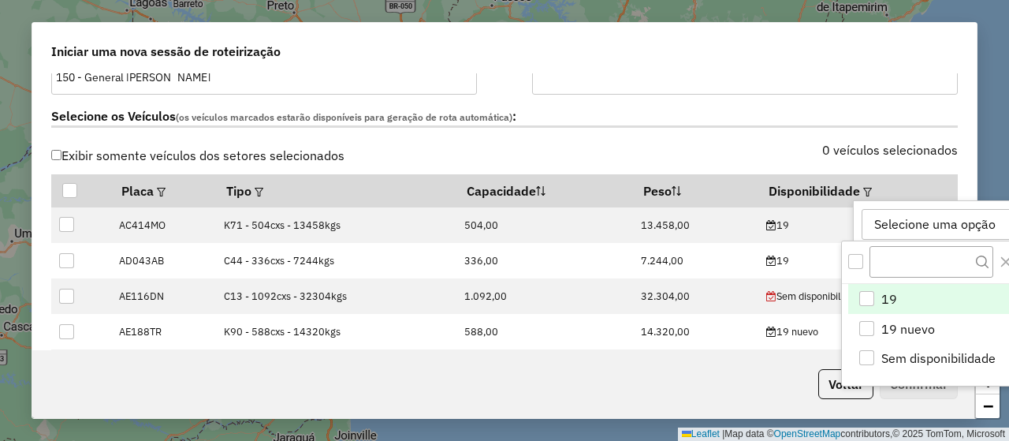
scroll to position [11, 71]
click at [874, 321] on li "19 nuevo" at bounding box center [938, 329] width 181 height 30
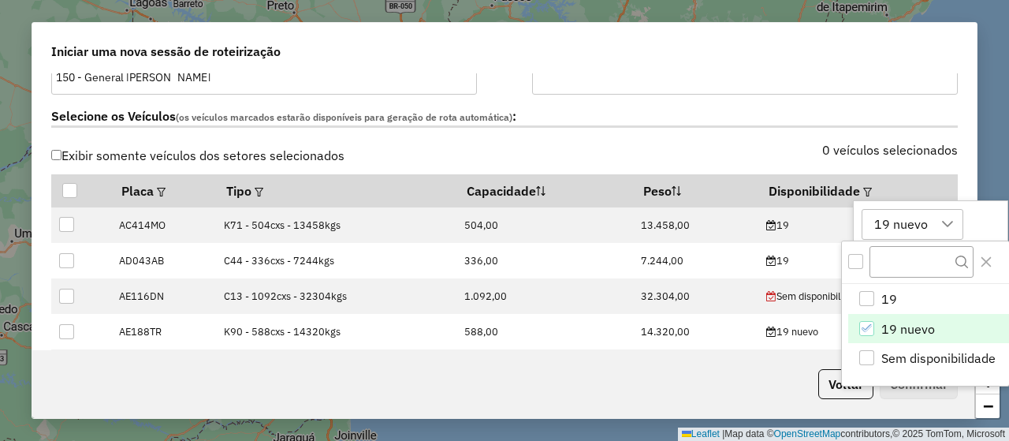
click at [748, 158] on div "0 veículos selecionados" at bounding box center [736, 159] width 463 height 30
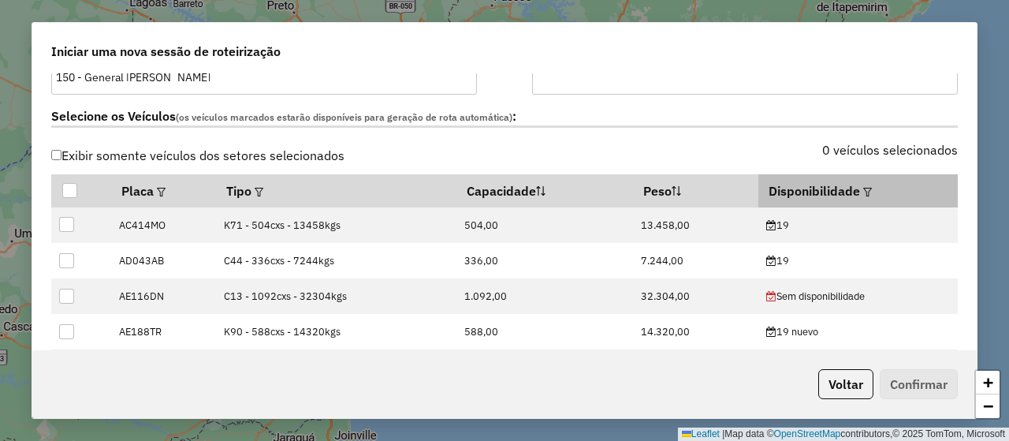
click at [863, 191] on em at bounding box center [867, 192] width 9 height 9
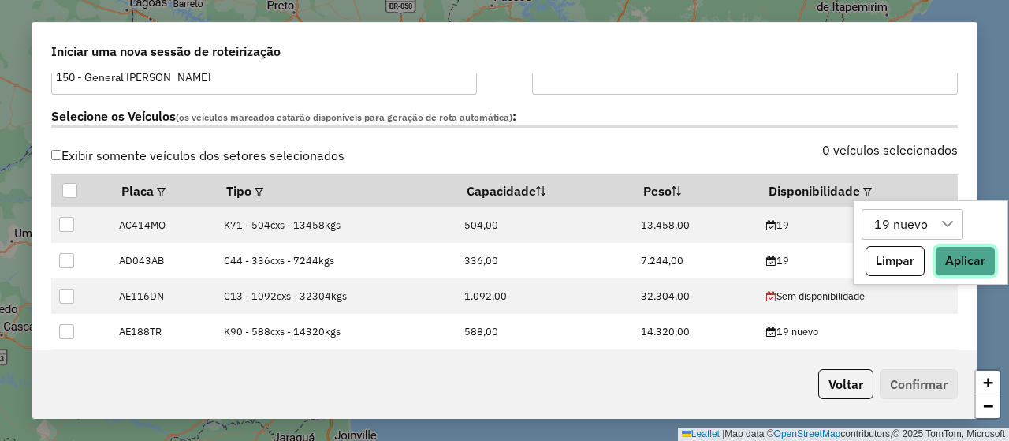
click at [951, 258] on button "Aplicar" at bounding box center [965, 261] width 61 height 30
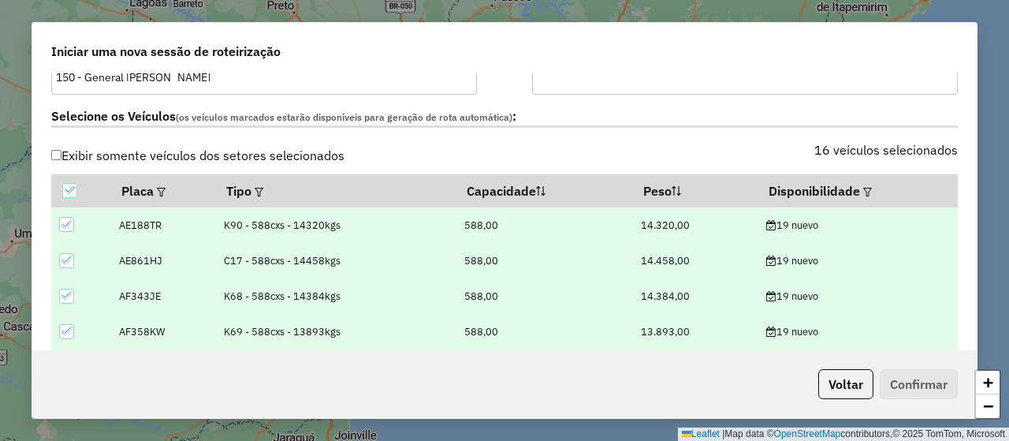
click at [721, 141] on div "Selecione os Veículos (os veículos marcados estarão disponíveis para geração de…" at bounding box center [505, 120] width 926 height 50
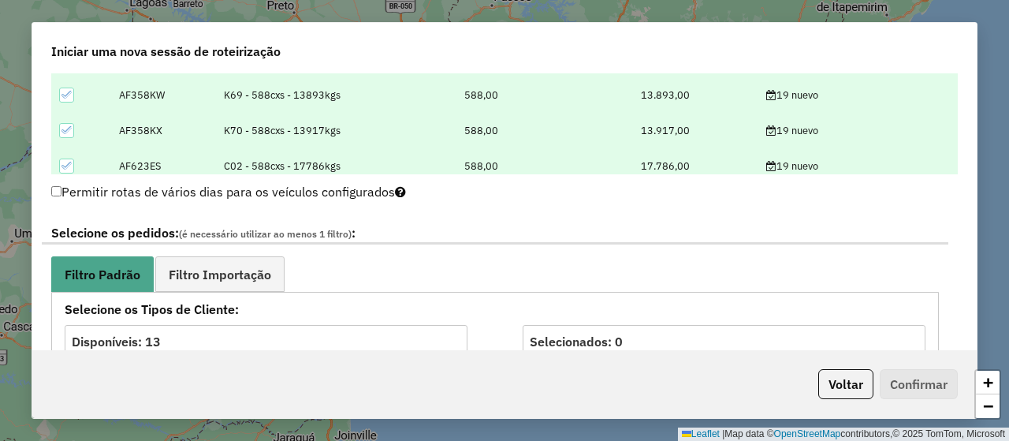
scroll to position [867, 0]
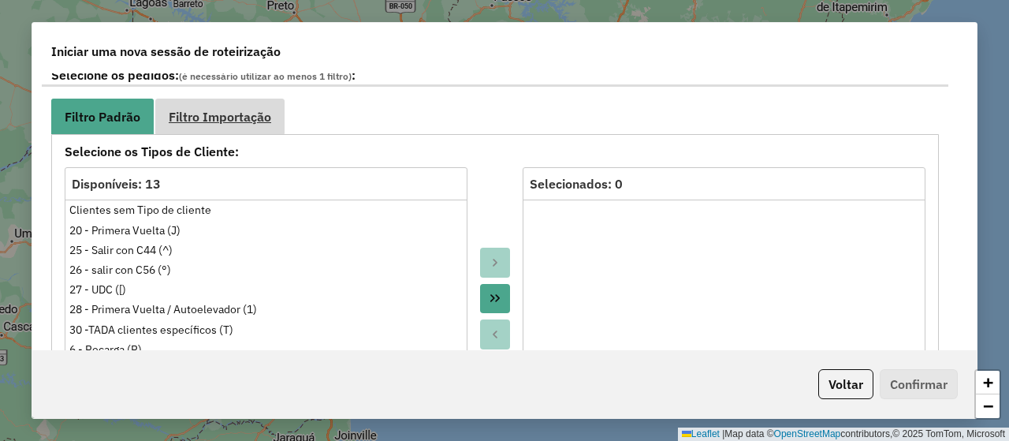
click at [249, 116] on span "Filtro Importação" at bounding box center [220, 116] width 103 height 13
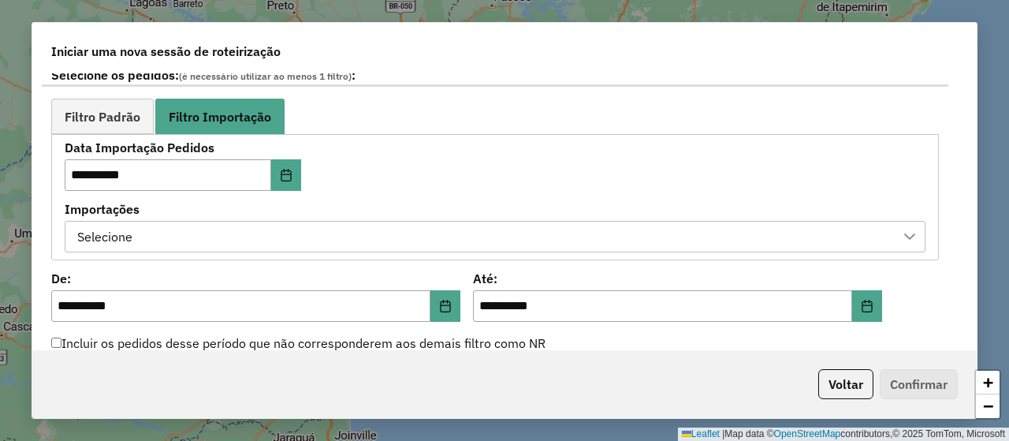
click at [304, 222] on div "Selecione" at bounding box center [483, 237] width 823 height 30
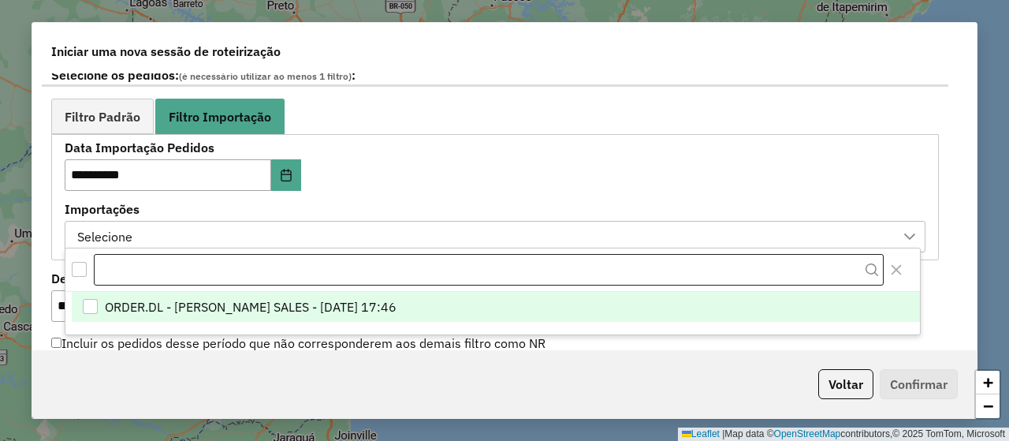
scroll to position [11, 71]
click at [388, 302] on span "ORDER.DL - [PERSON_NAME] SALES - [DATE] 17:46" at bounding box center [251, 306] width 292 height 19
drag, startPoint x: 464, startPoint y: 172, endPoint x: 473, endPoint y: 170, distance: 9.6
click at [465, 172] on div "**********" at bounding box center [495, 197] width 861 height 110
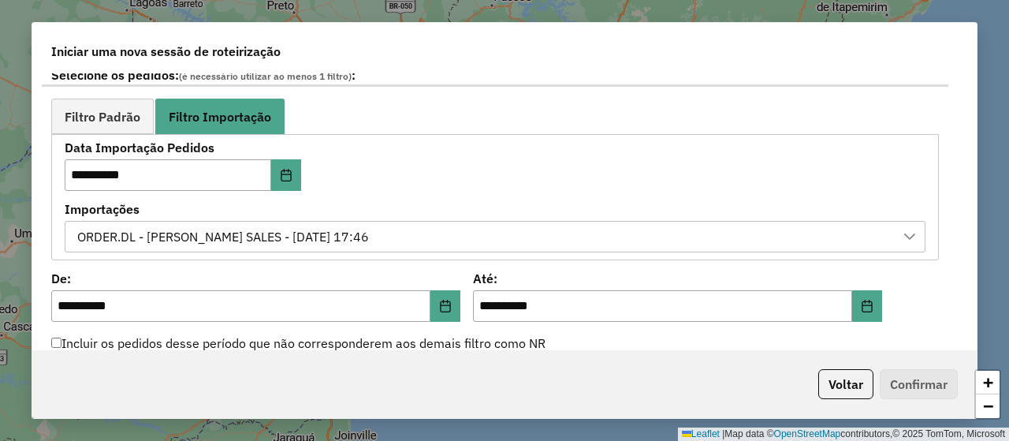
scroll to position [1025, 0]
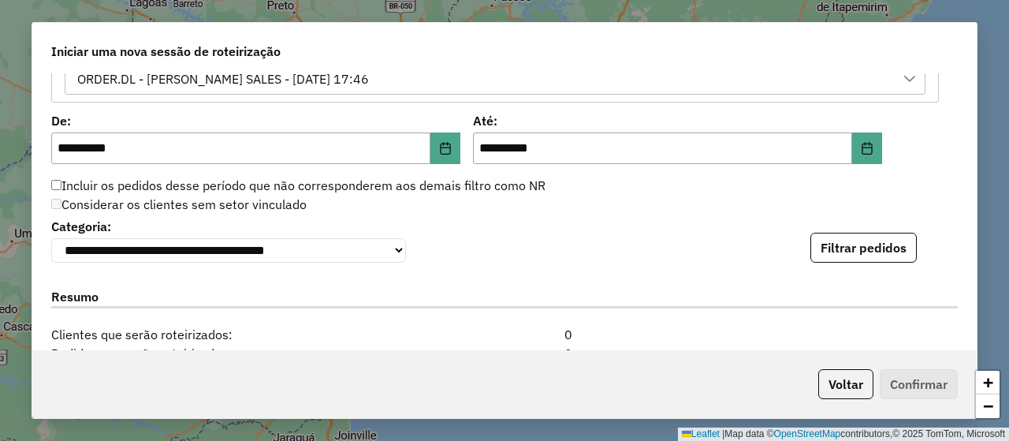
click at [831, 242] on button "Filtrar pedidos" at bounding box center [864, 248] width 106 height 30
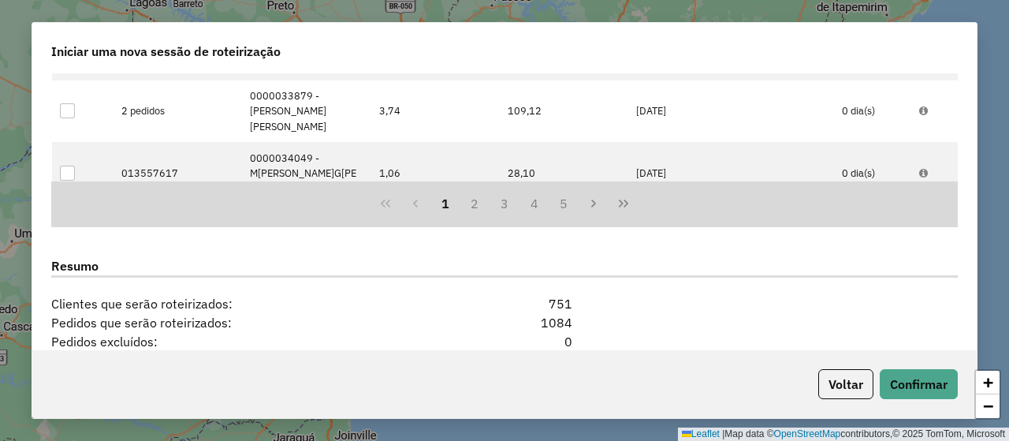
scroll to position [1617, 0]
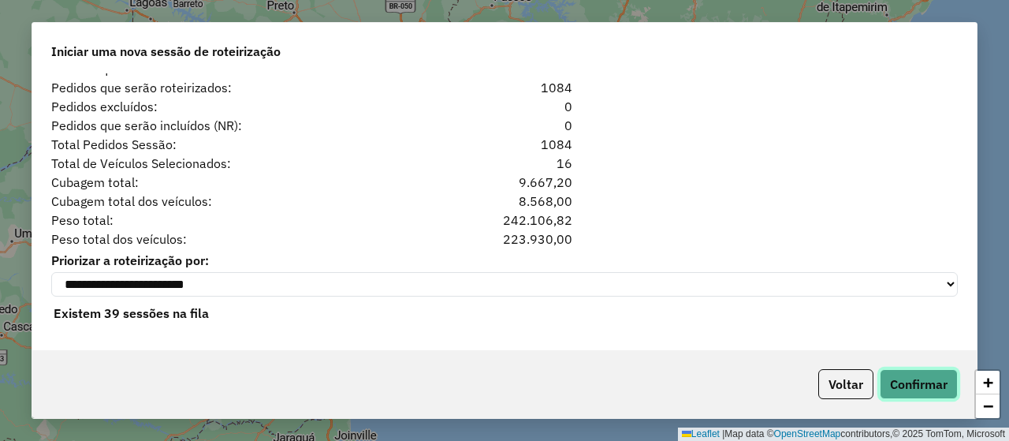
click at [937, 381] on button "Confirmar" at bounding box center [919, 384] width 78 height 30
